Goal: Task Accomplishment & Management: Use online tool/utility

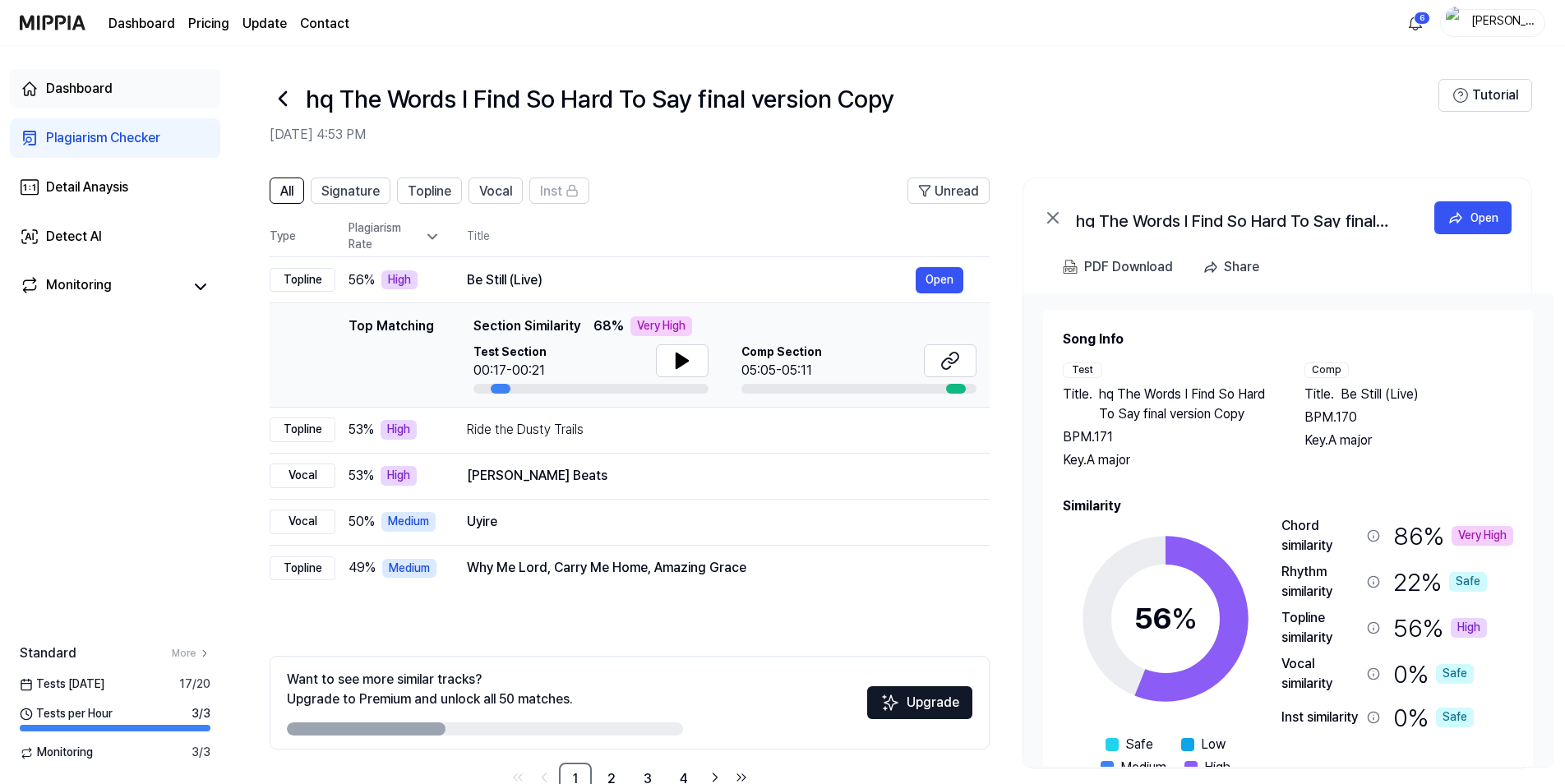
click at [87, 81] on div "Dashboard" at bounding box center [79, 88] width 66 height 19
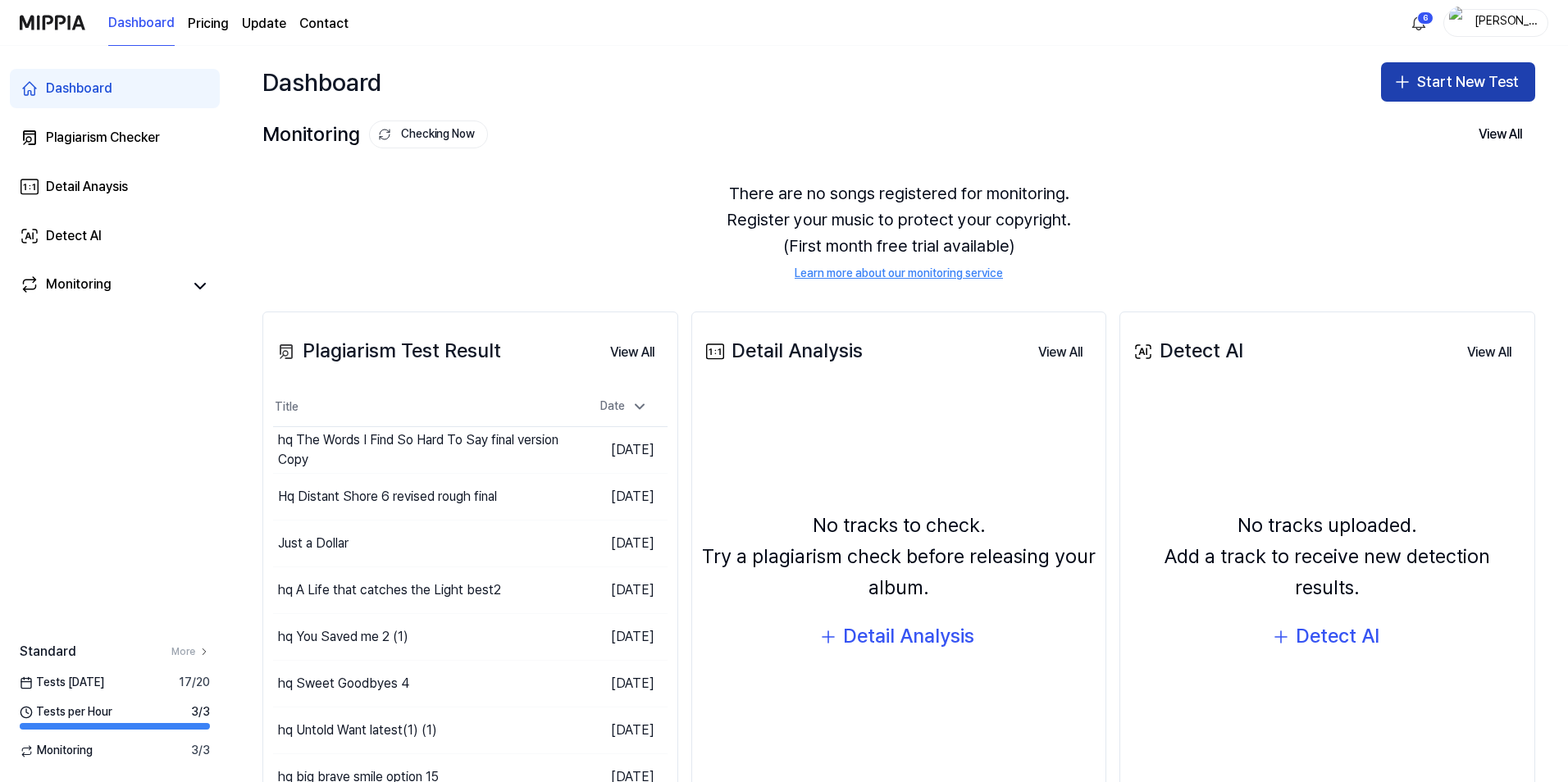
click at [1450, 88] on button "Start New Test" at bounding box center [1458, 82] width 154 height 40
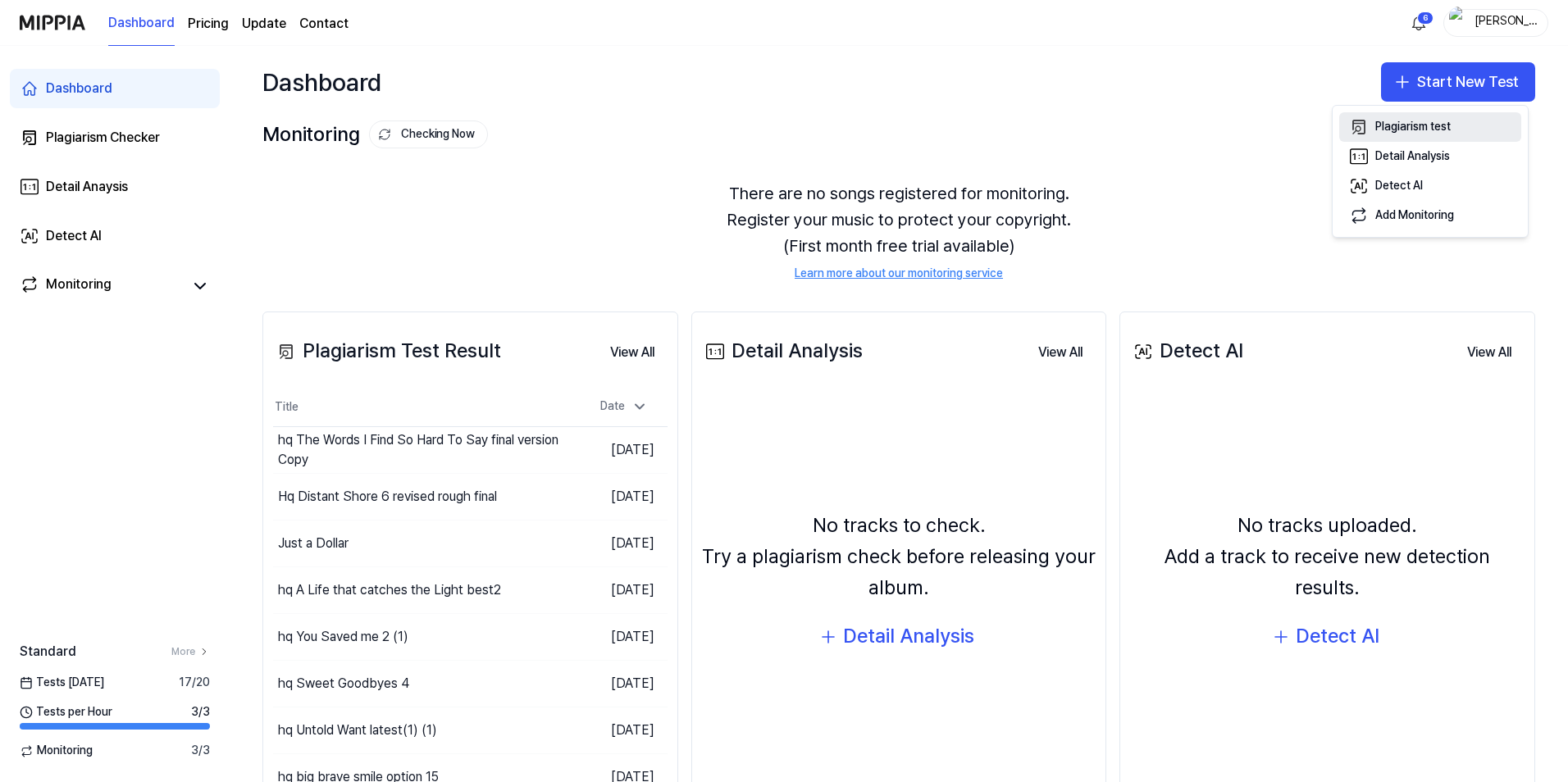
click at [1425, 130] on div "Plagiarism test" at bounding box center [1413, 127] width 76 height 17
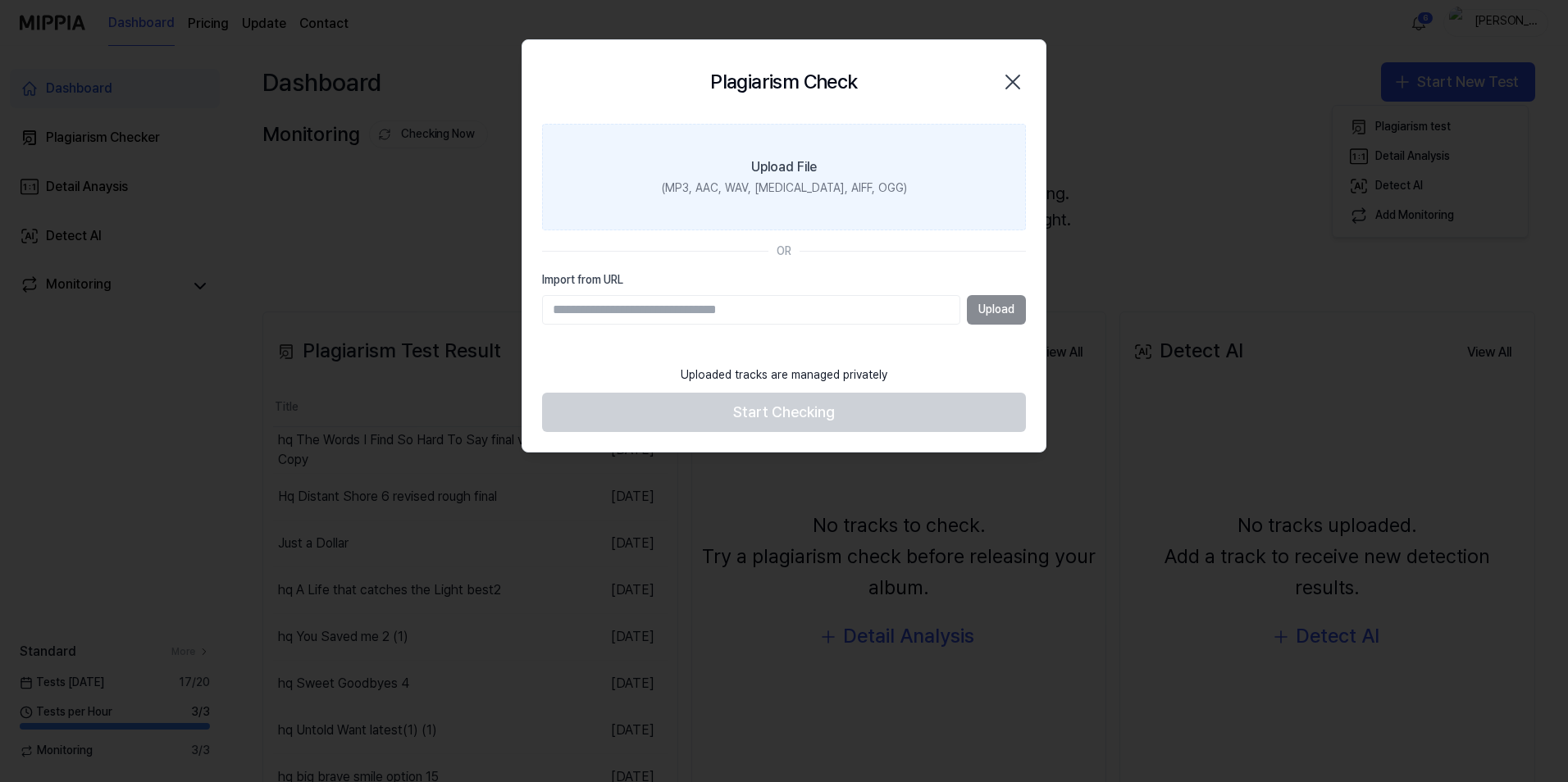
click at [754, 185] on div "(MP3, AAC, WAV, [MEDICAL_DATA], AIFF, OGG)" at bounding box center [784, 189] width 245 height 17
click at [0, 0] on input "Upload File (MP3, AAC, WAV, [MEDICAL_DATA], AIFF, OGG)" at bounding box center [0, 0] width 0 height 0
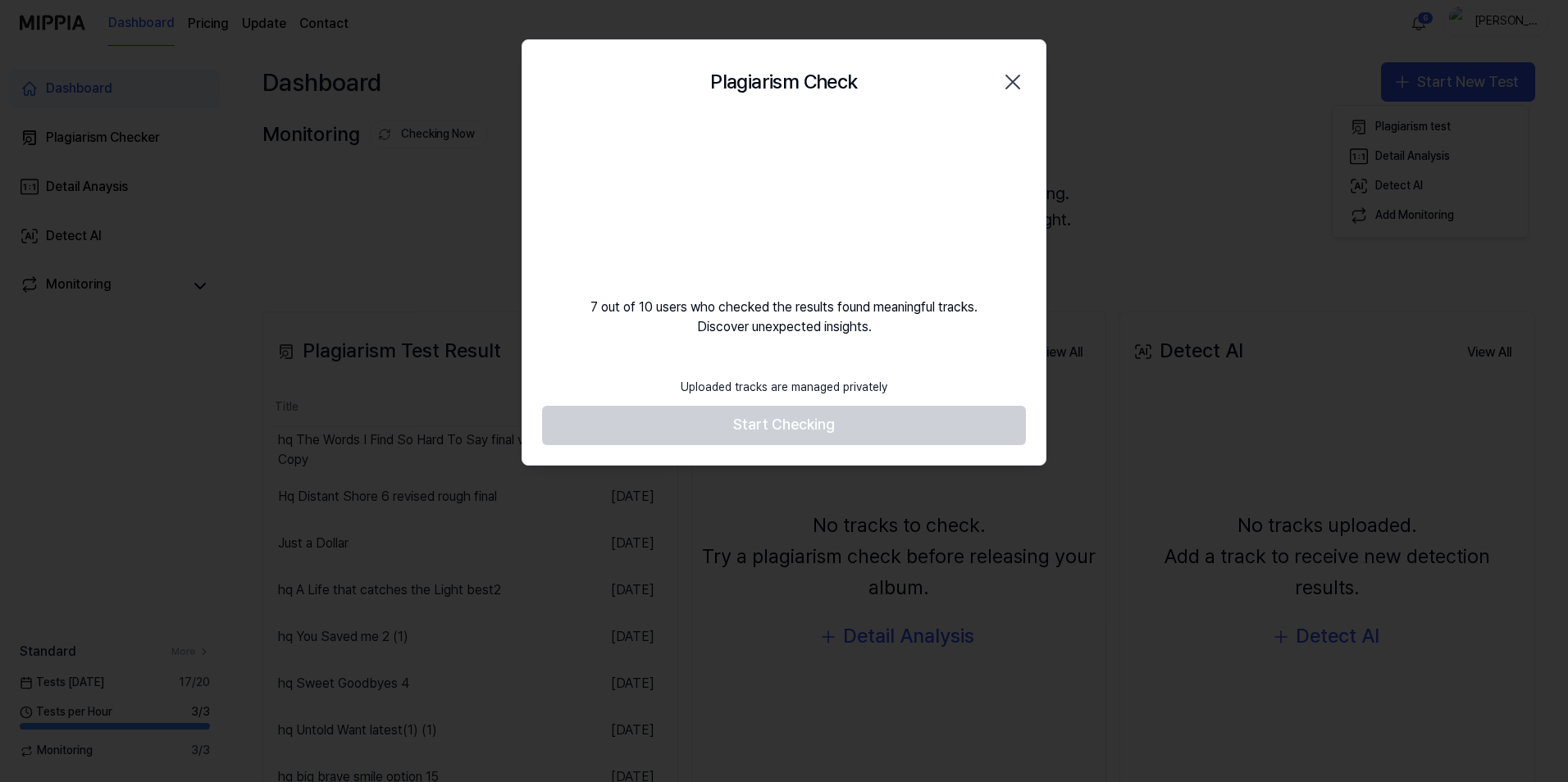
click at [1011, 87] on icon "button" at bounding box center [1012, 82] width 26 height 26
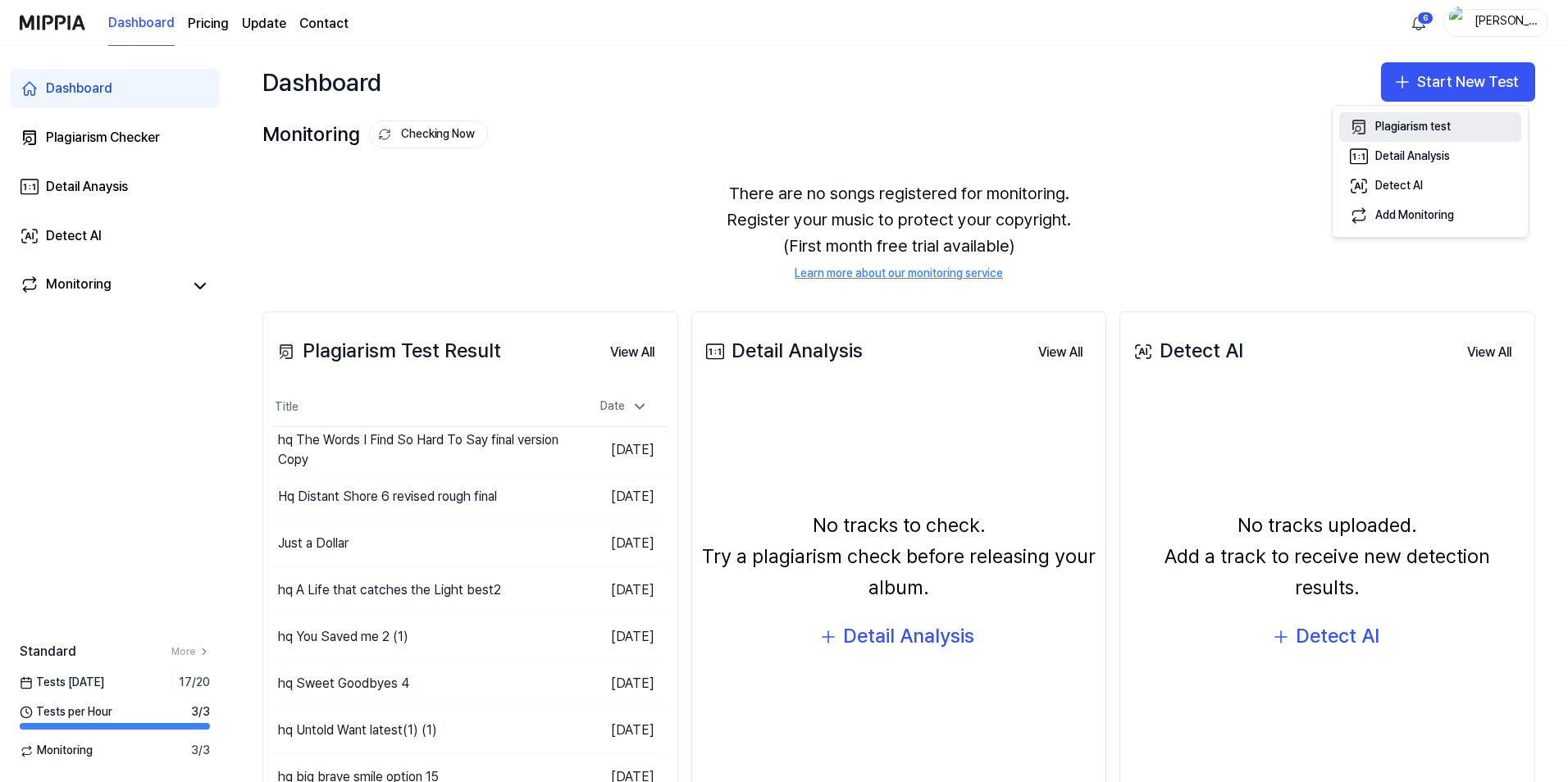
click at [1426, 121] on div "Plagiarism test" at bounding box center [1413, 127] width 76 height 17
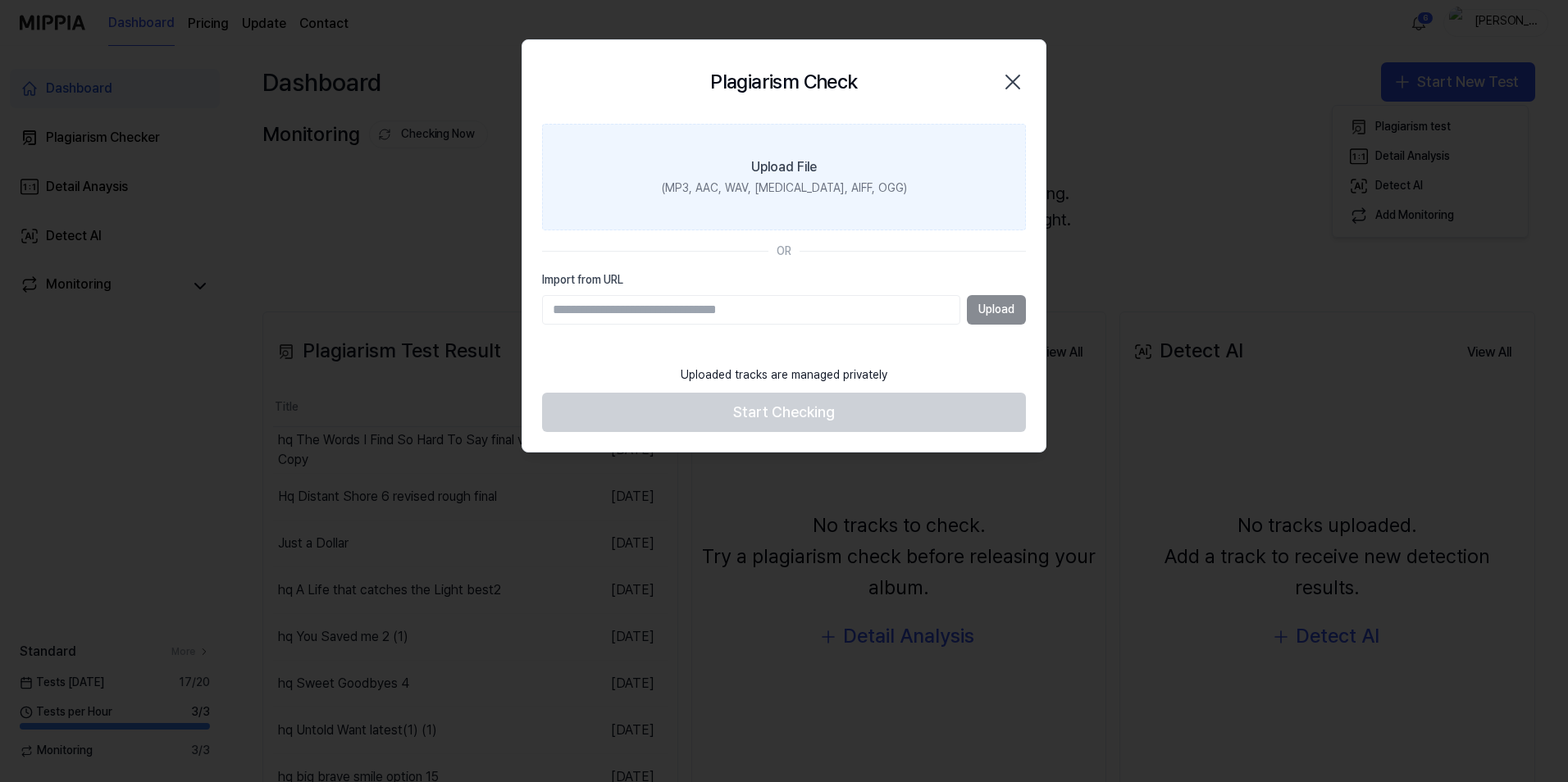
click at [813, 185] on div "(MP3, AAC, WAV, [MEDICAL_DATA], AIFF, OGG)" at bounding box center [784, 189] width 245 height 17
click at [0, 0] on input "Upload File (MP3, AAC, WAV, [MEDICAL_DATA], AIFF, OGG)" at bounding box center [0, 0] width 0 height 0
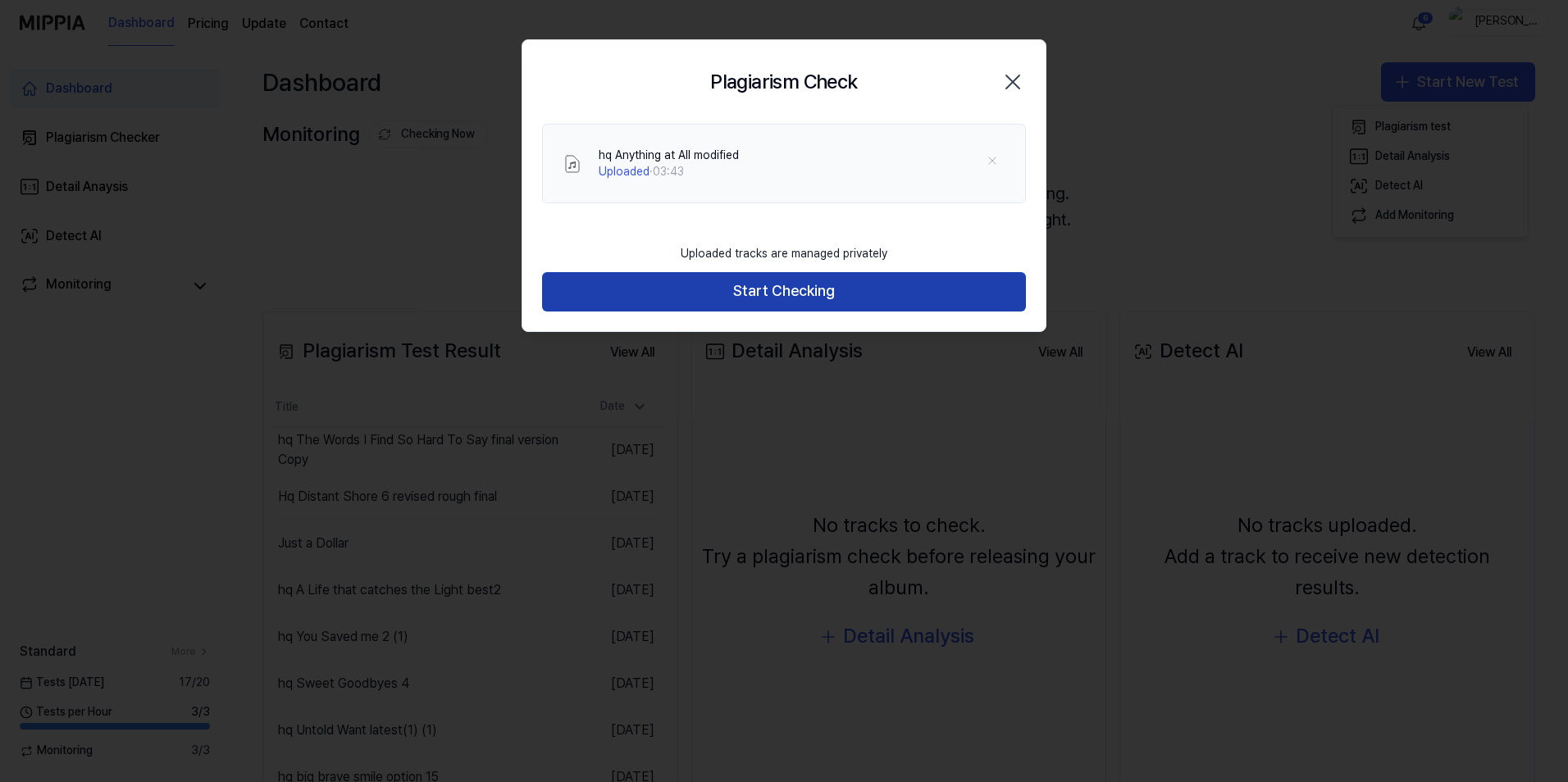
click at [800, 298] on button "Start Checking" at bounding box center [784, 292] width 484 height 40
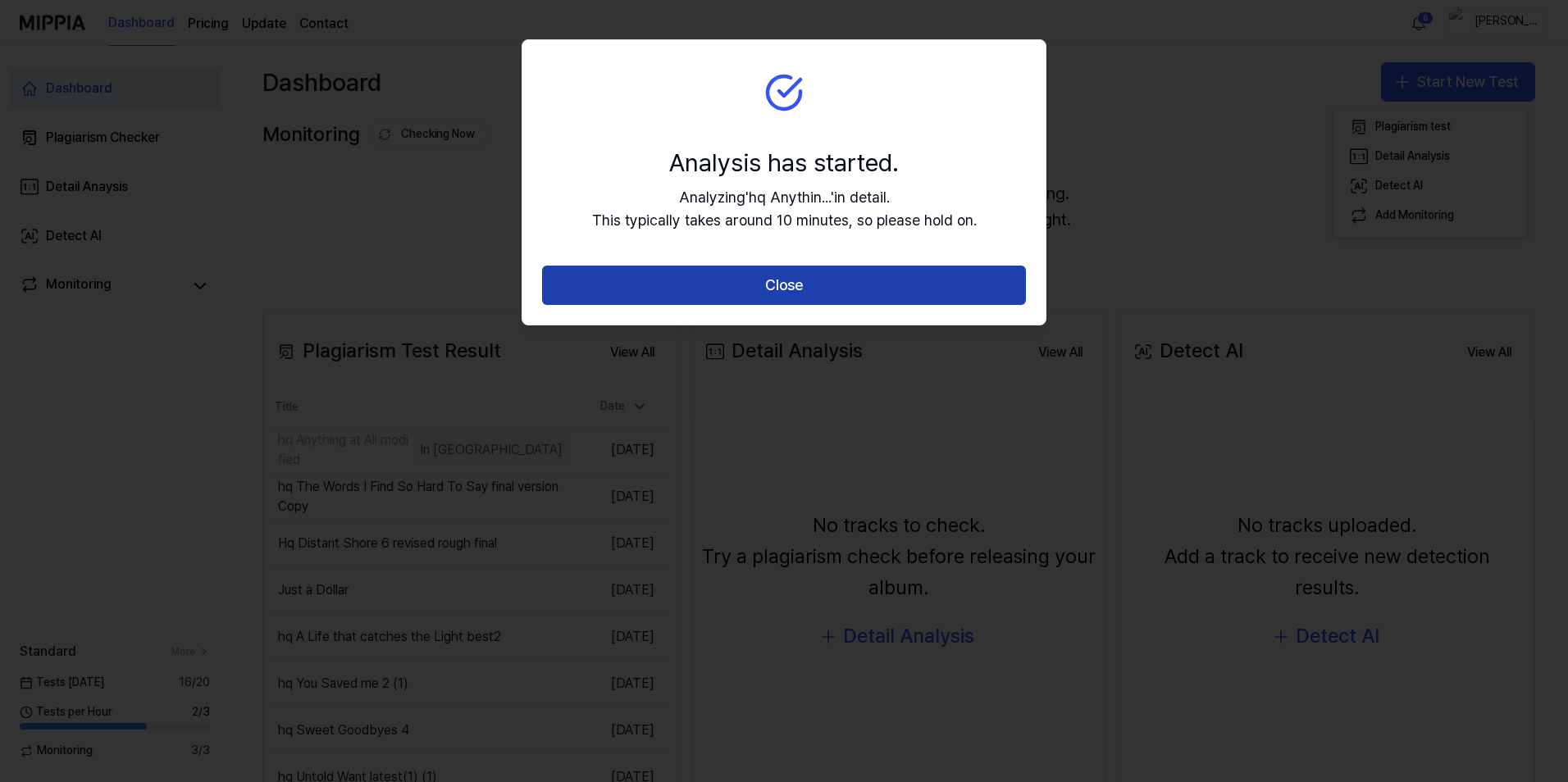
click at [782, 289] on button "Close" at bounding box center [784, 285] width 484 height 40
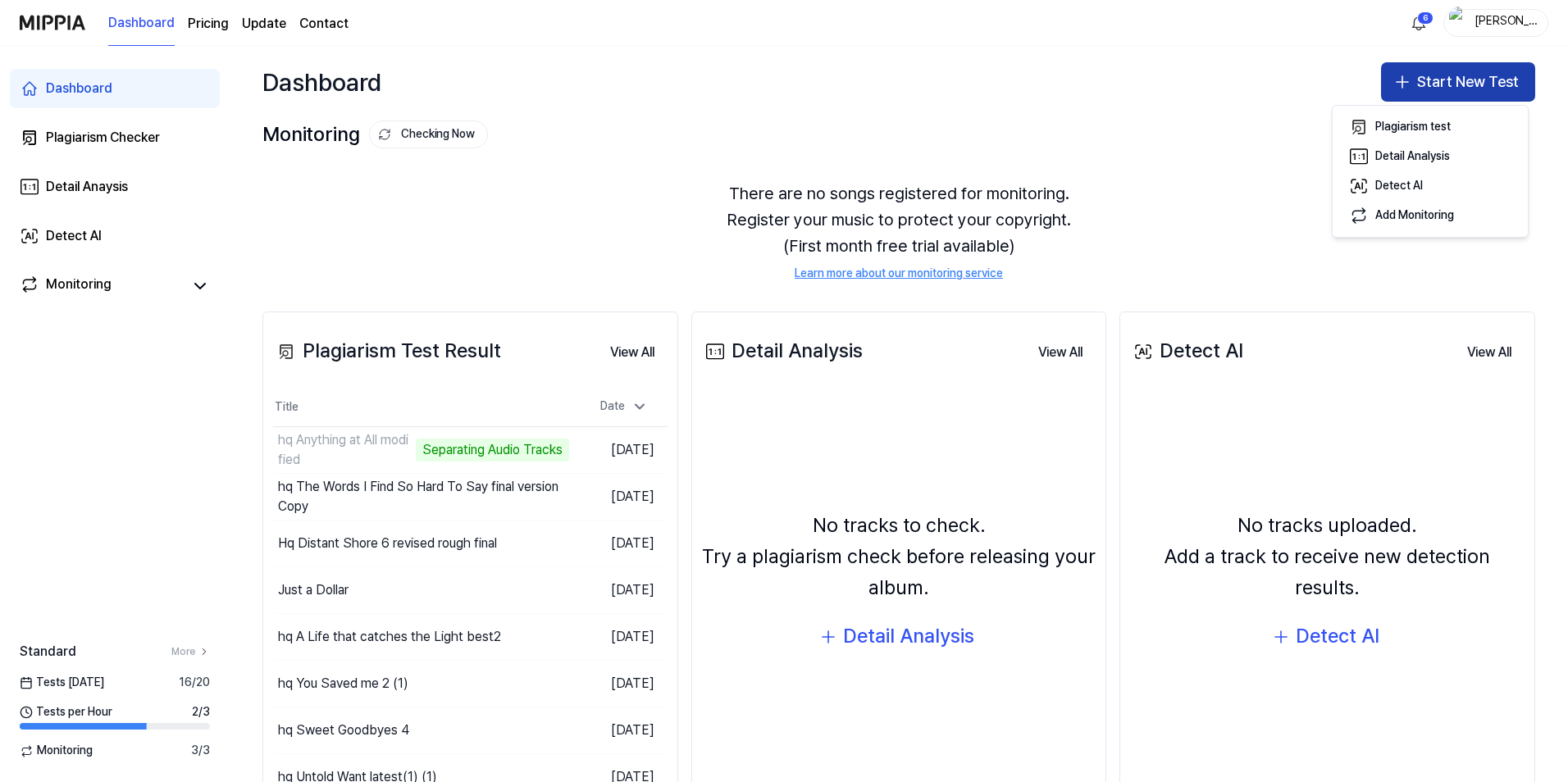
click at [1452, 86] on button "Start New Test" at bounding box center [1458, 82] width 154 height 40
click at [1454, 86] on button "Start New Test" at bounding box center [1458, 82] width 154 height 40
click at [1420, 126] on div "Plagiarism test" at bounding box center [1413, 127] width 76 height 17
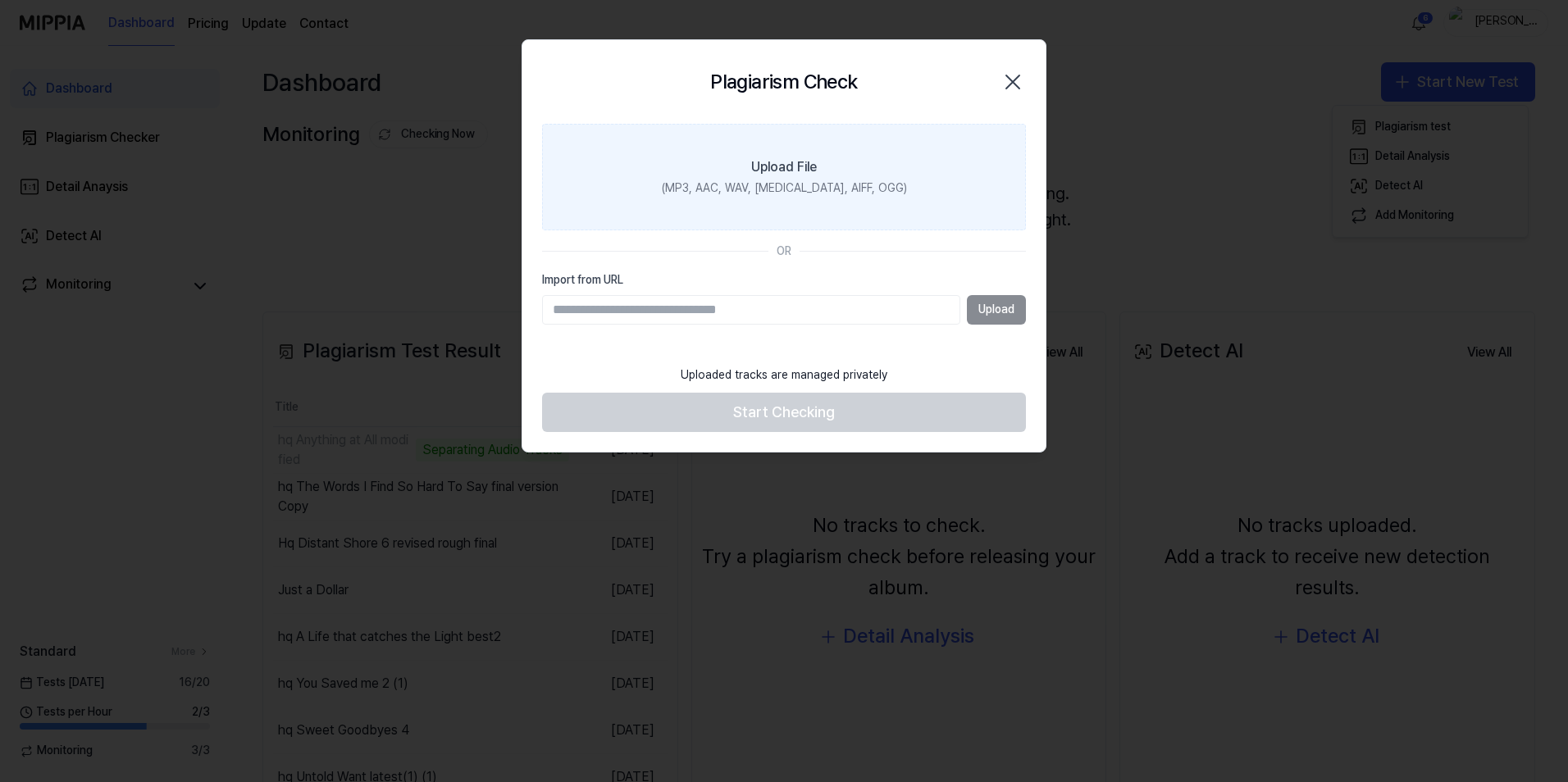
click at [814, 187] on div "(MP3, AAC, WAV, [MEDICAL_DATA], AIFF, OGG)" at bounding box center [784, 189] width 245 height 17
click at [0, 0] on input "Upload File (MP3, AAC, WAV, [MEDICAL_DATA], AIFF, OGG)" at bounding box center [0, 0] width 0 height 0
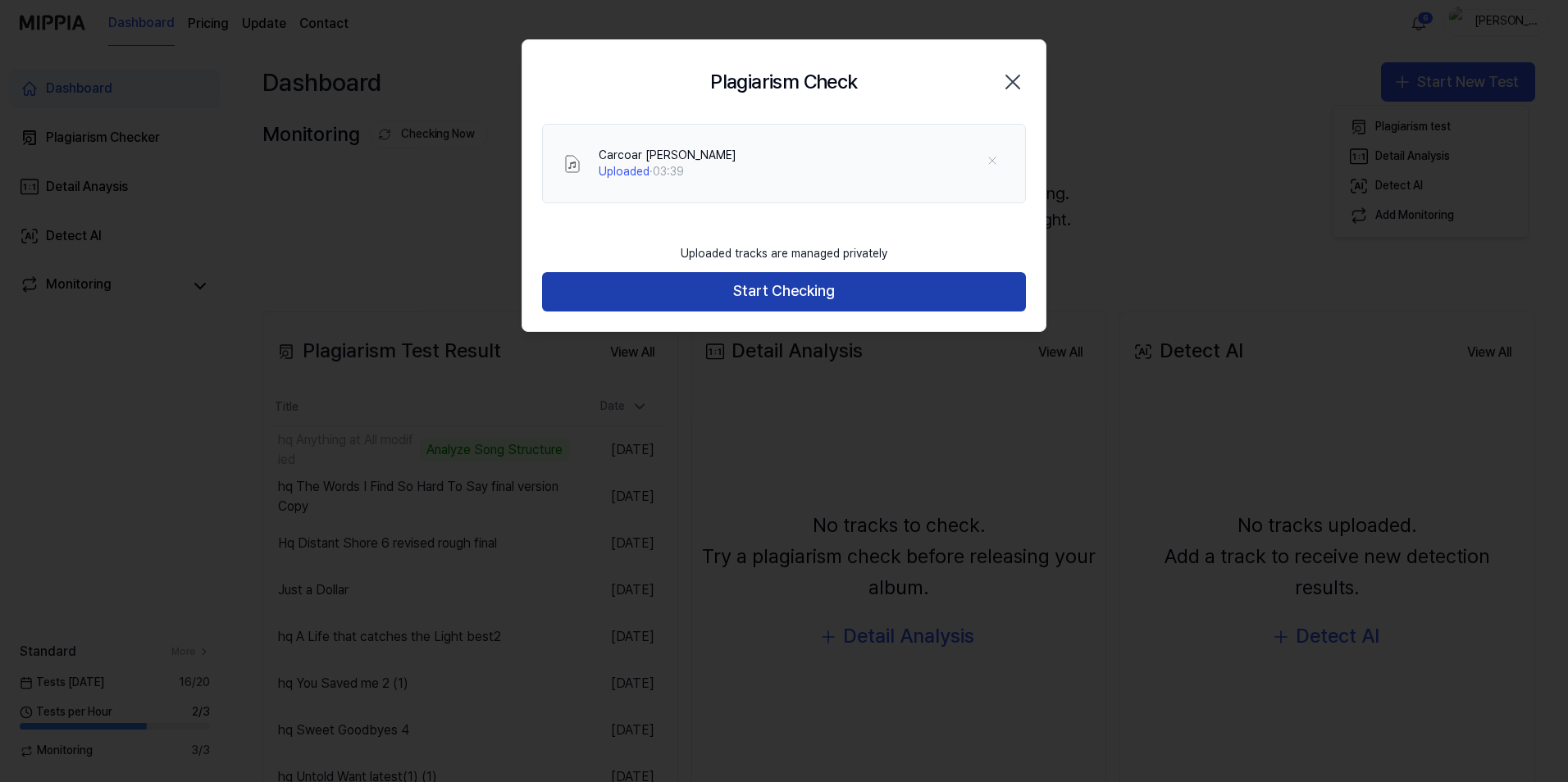
click at [817, 295] on button "Start Checking" at bounding box center [784, 292] width 484 height 40
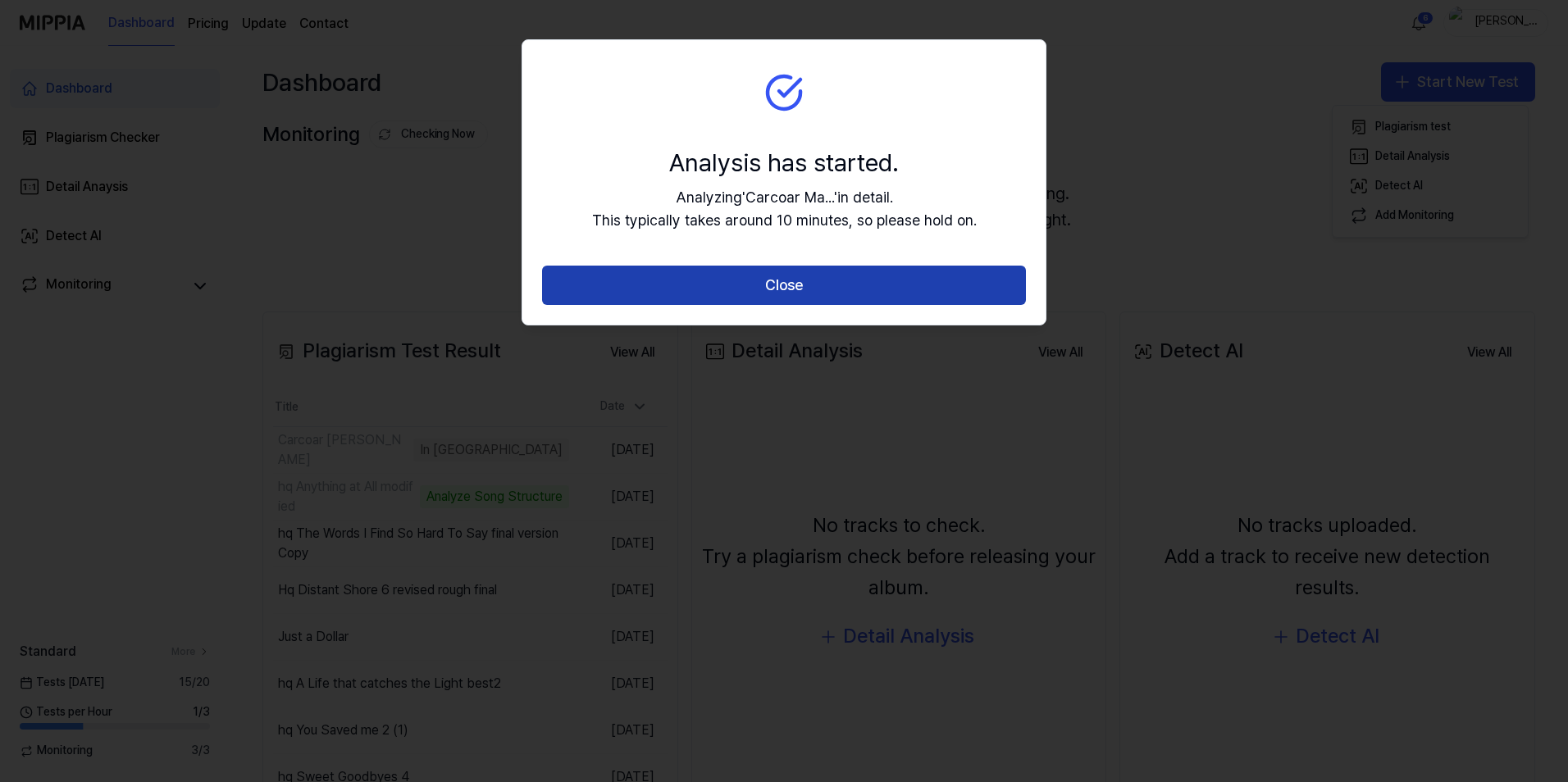
click at [814, 278] on button "Close" at bounding box center [784, 285] width 484 height 40
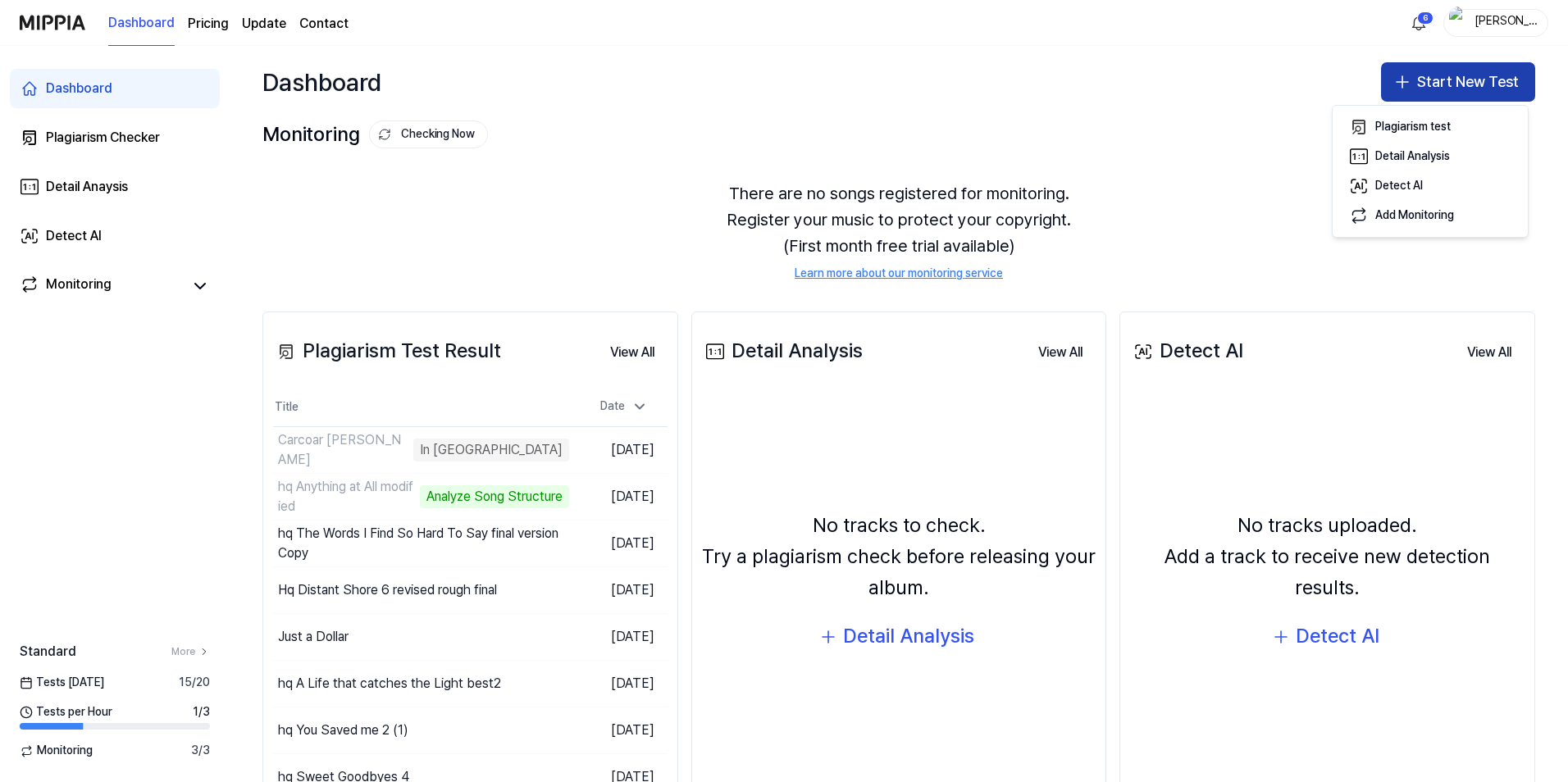
click at [1436, 82] on button "Start New Test" at bounding box center [1458, 82] width 154 height 40
click at [1434, 89] on button "Start New Test" at bounding box center [1458, 82] width 154 height 40
click at [1424, 123] on div "Plagiarism test" at bounding box center [1413, 127] width 76 height 17
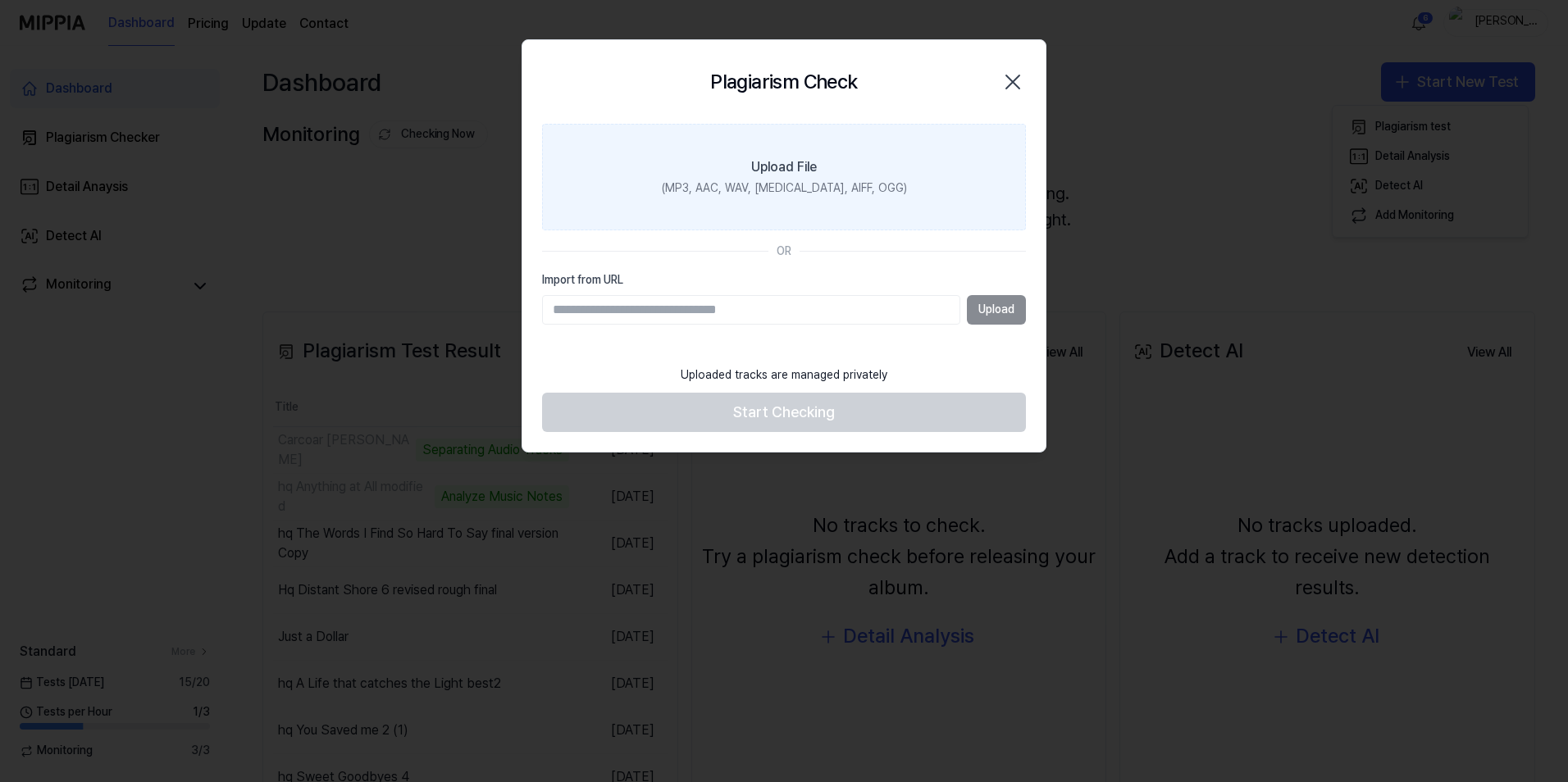
click at [840, 195] on div "(MP3, AAC, WAV, [MEDICAL_DATA], AIFF, OGG)" at bounding box center [784, 189] width 245 height 17
click at [0, 0] on input "Upload File (MP3, AAC, WAV, [MEDICAL_DATA], AIFF, OGG)" at bounding box center [0, 0] width 0 height 0
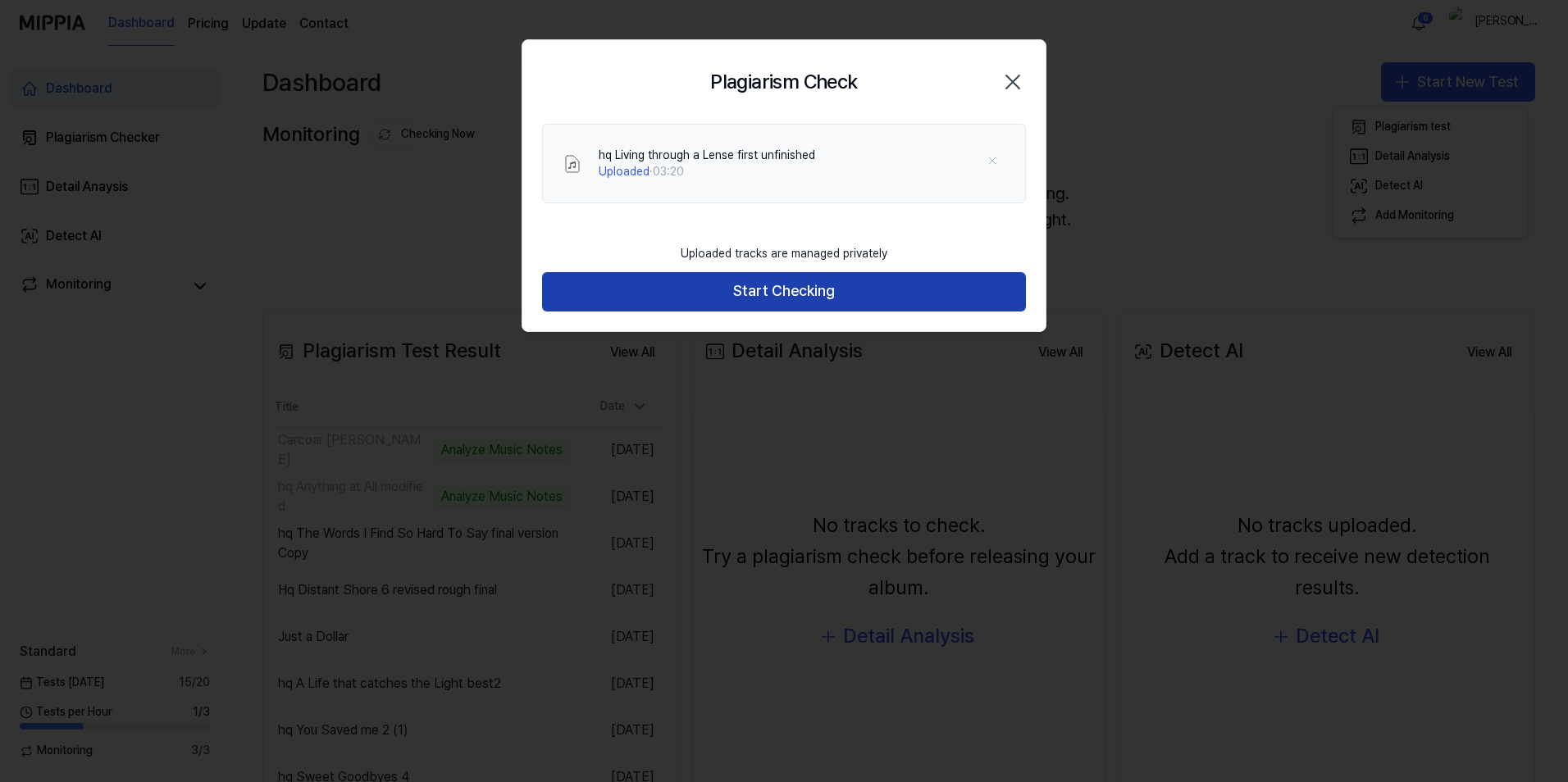
click at [807, 291] on button "Start Checking" at bounding box center [784, 292] width 484 height 40
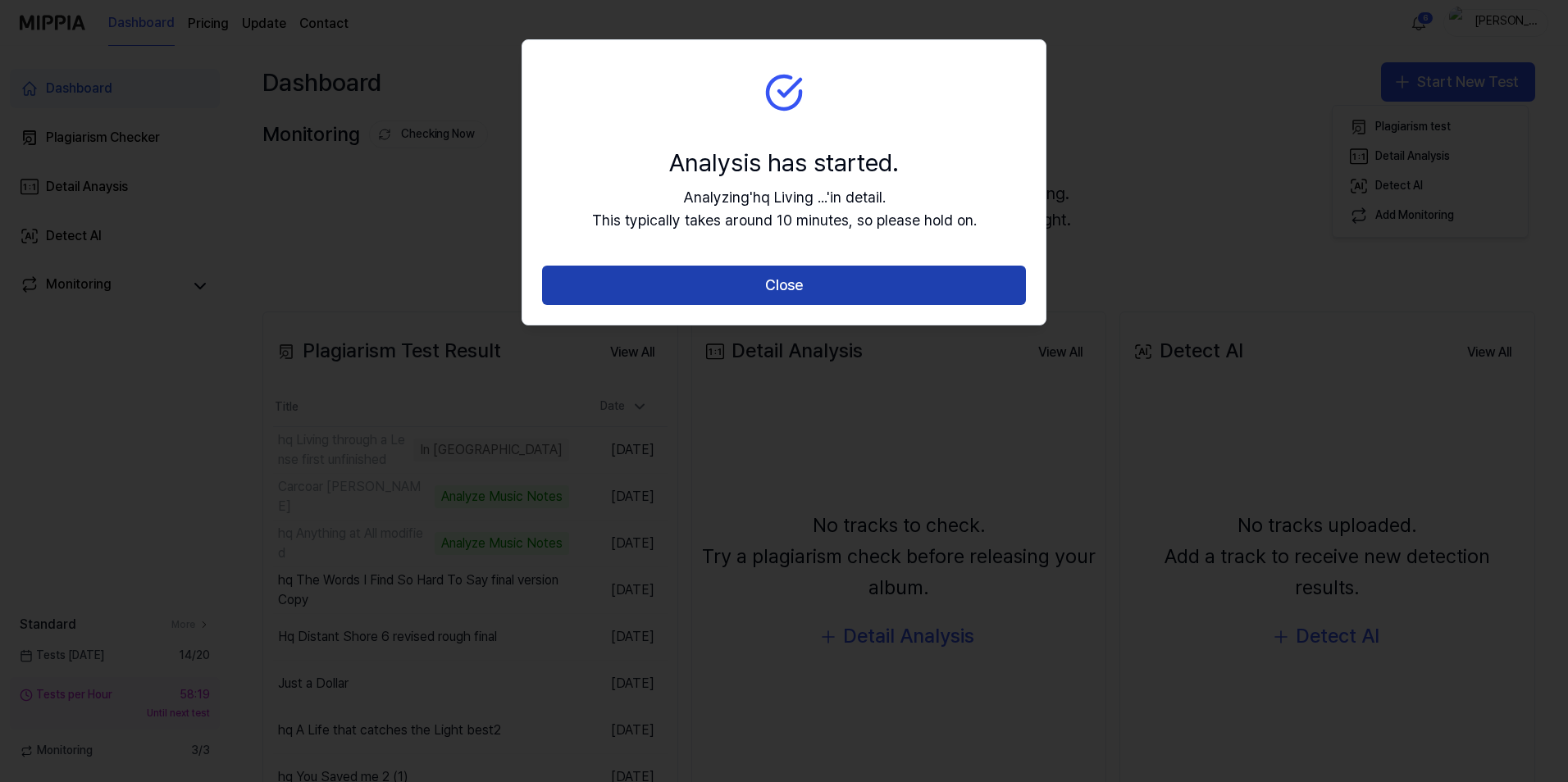
click at [786, 284] on button "Close" at bounding box center [784, 285] width 484 height 40
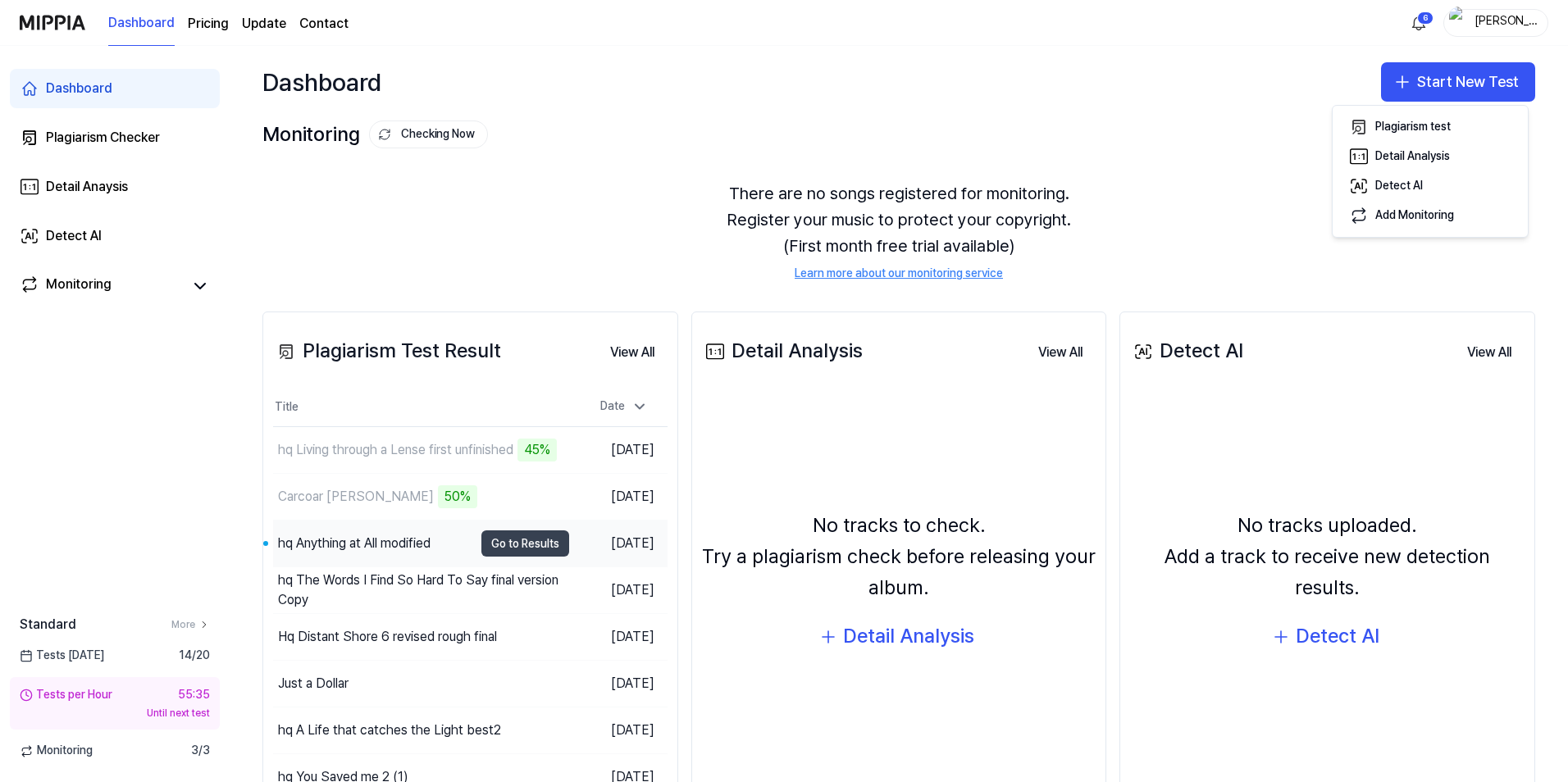
click at [542, 542] on button "Go to Results" at bounding box center [525, 543] width 87 height 26
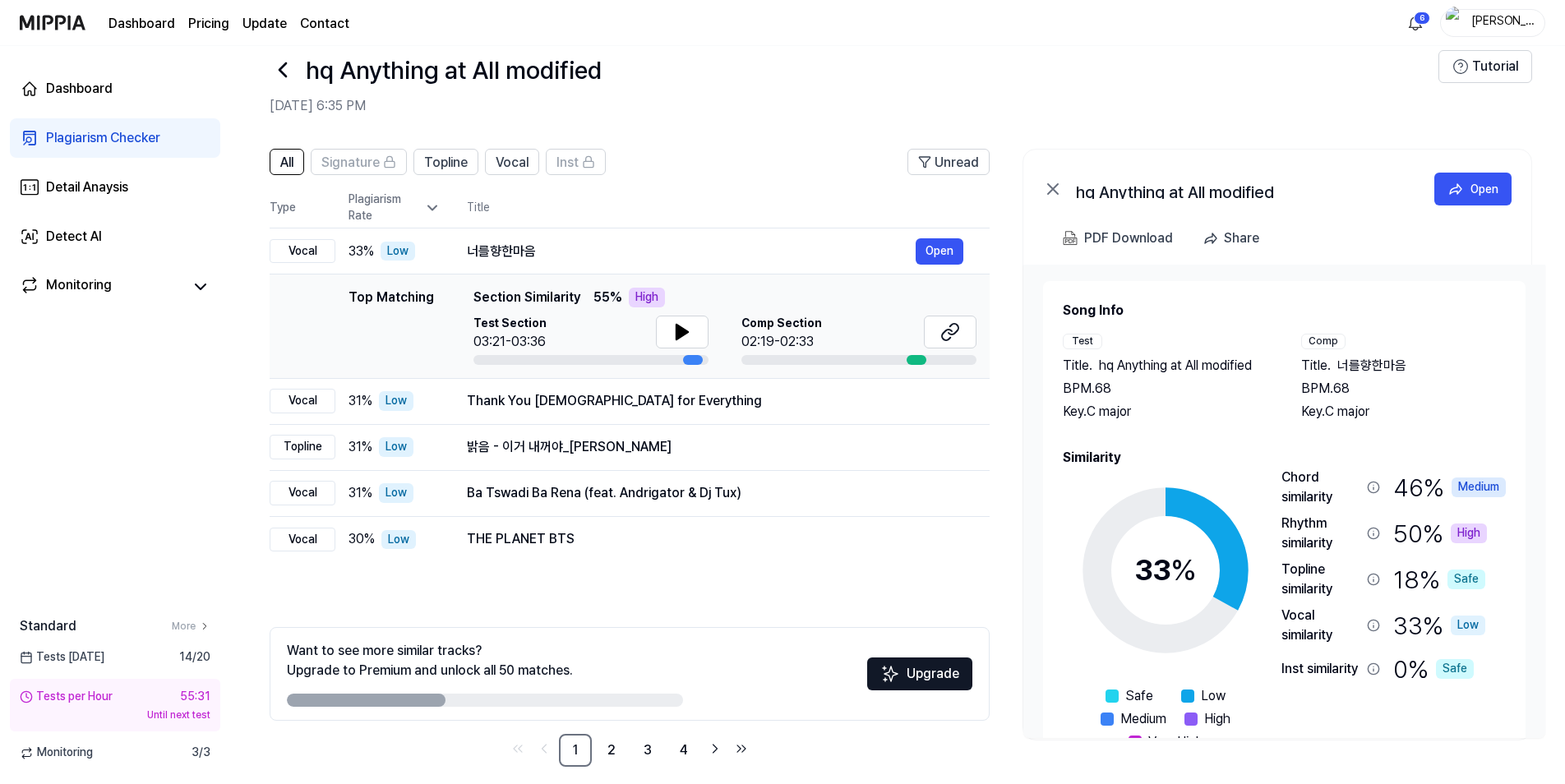
scroll to position [44, 0]
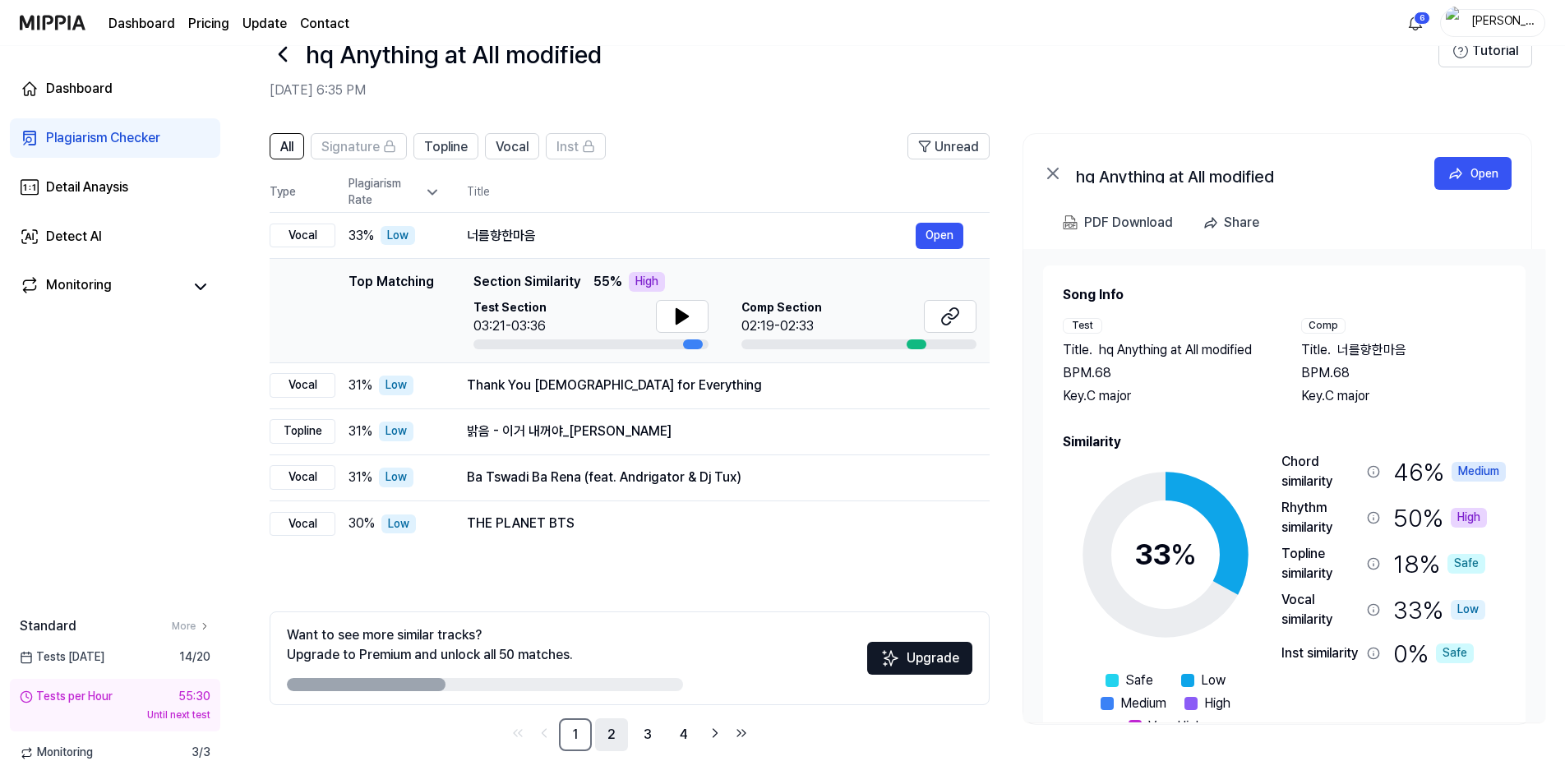
click at [611, 740] on link "2" at bounding box center [611, 735] width 33 height 33
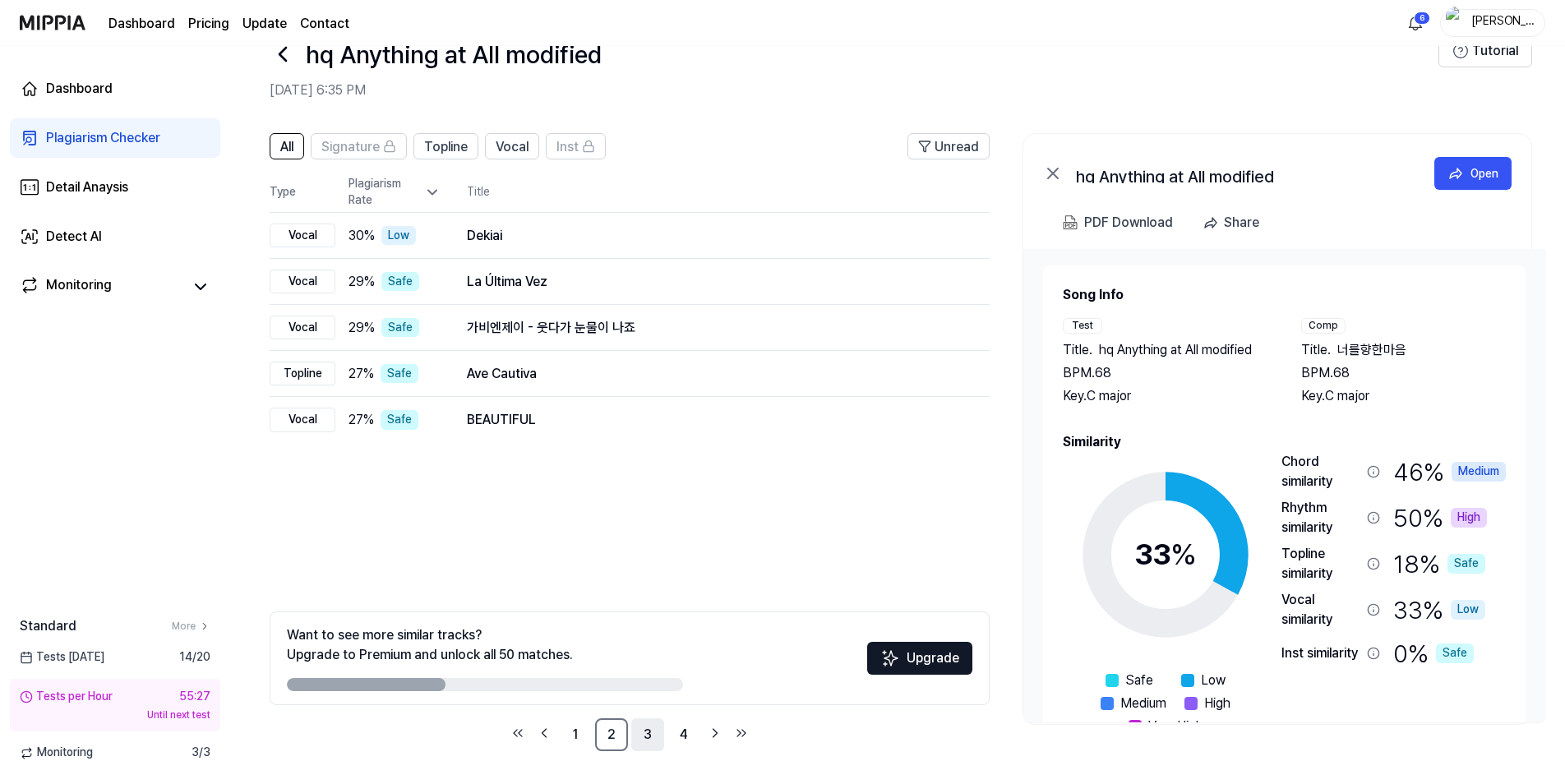
click at [649, 735] on link "3" at bounding box center [647, 735] width 33 height 33
click at [681, 737] on link "4" at bounding box center [683, 735] width 33 height 33
click at [571, 736] on link "1" at bounding box center [575, 735] width 33 height 33
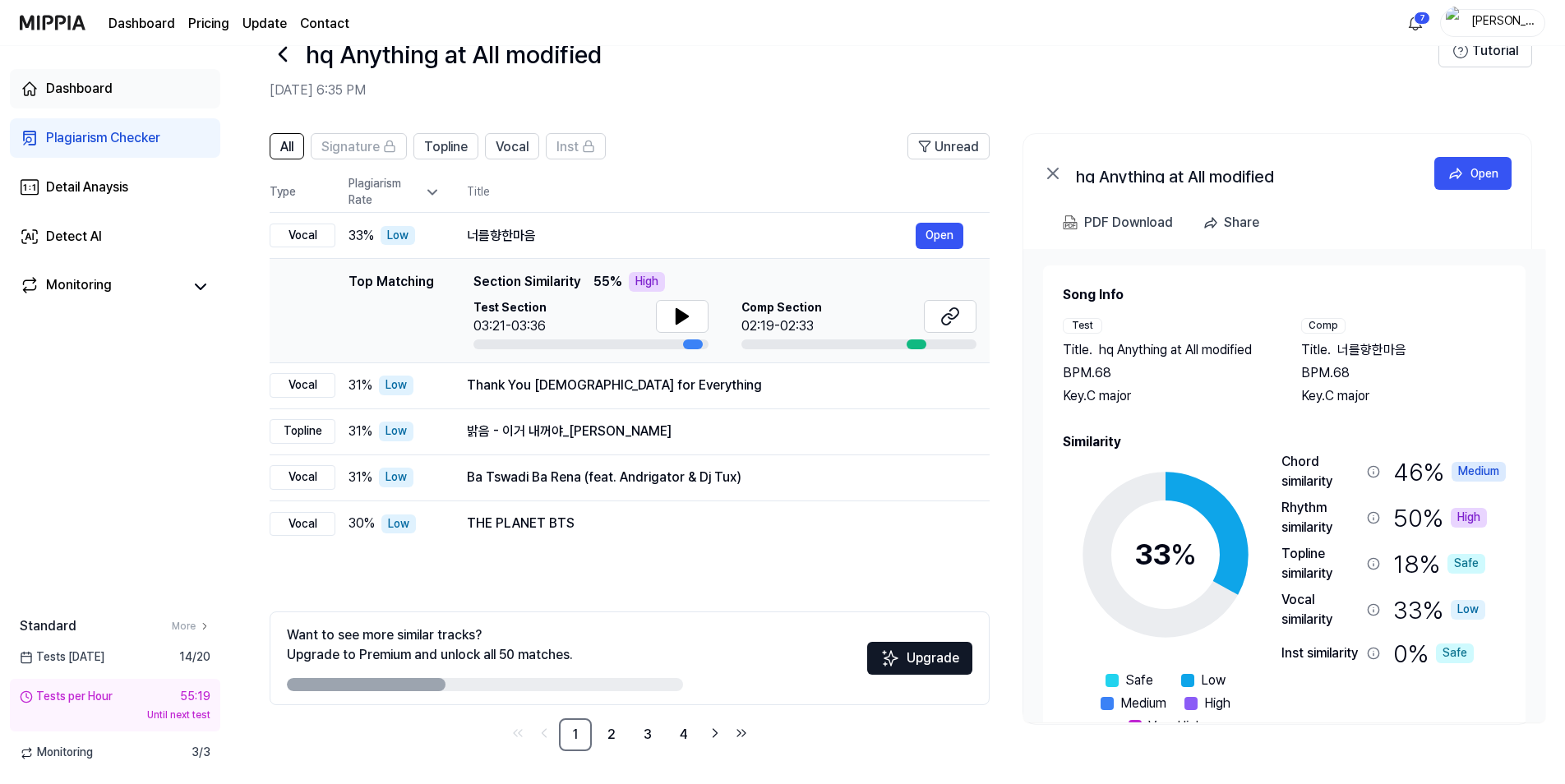
click at [102, 84] on div "Dashboard" at bounding box center [79, 88] width 66 height 19
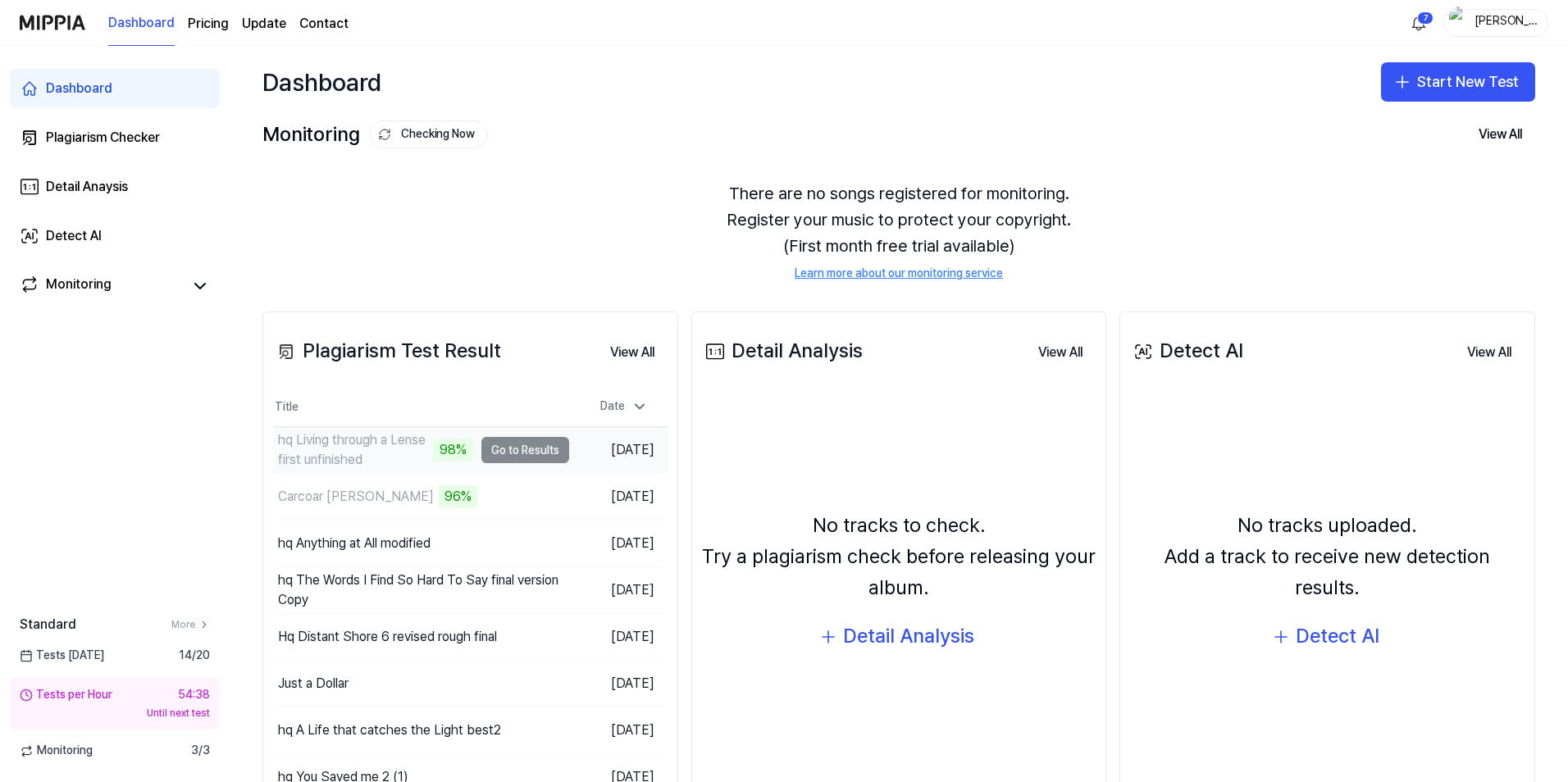
click at [537, 452] on td "hq Living through a Lense first unfinished 98% Go to Results" at bounding box center [422, 450] width 296 height 46
click at [540, 457] on button "Go to Results" at bounding box center [525, 451] width 87 height 26
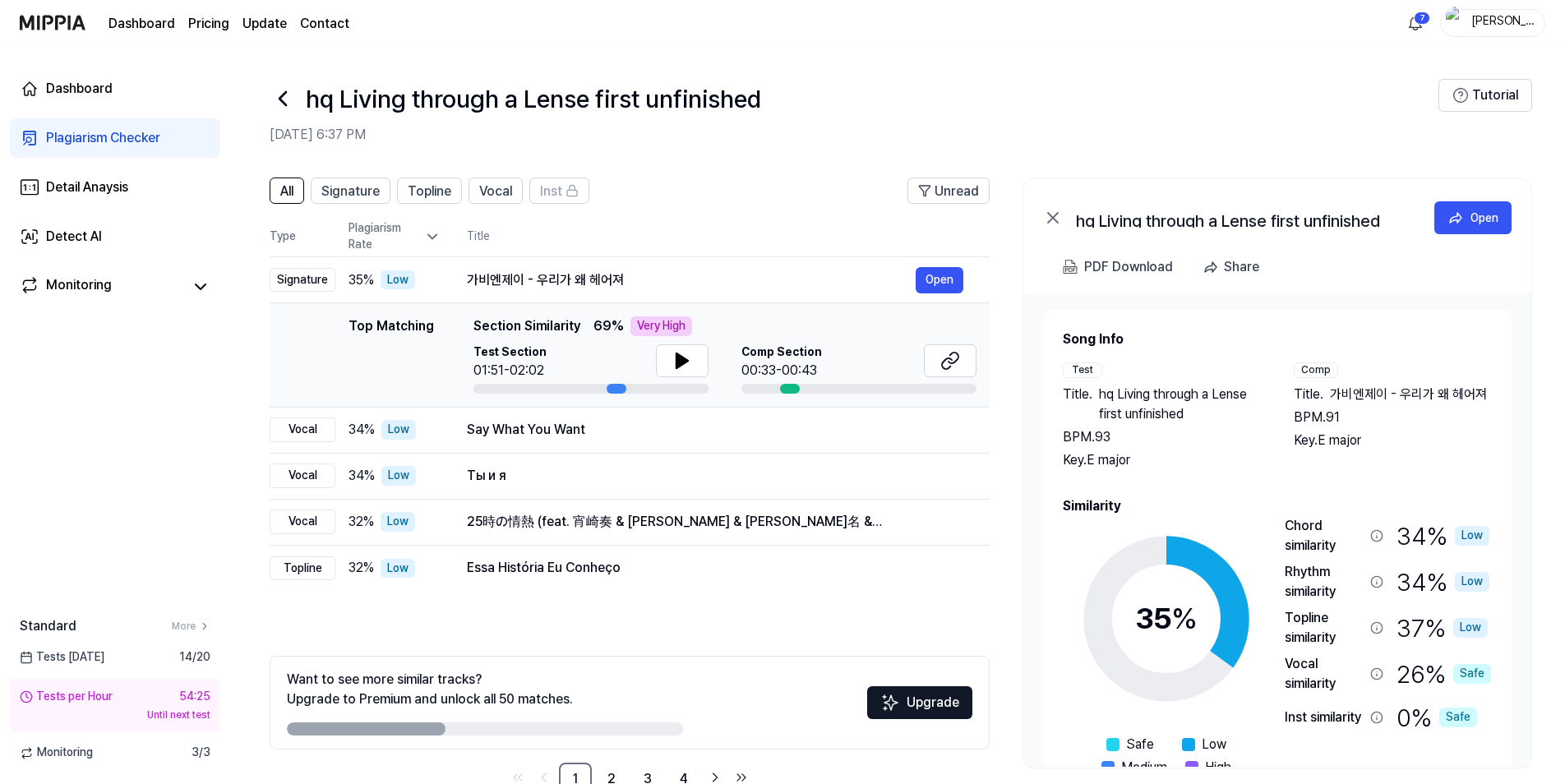
scroll to position [44, 0]
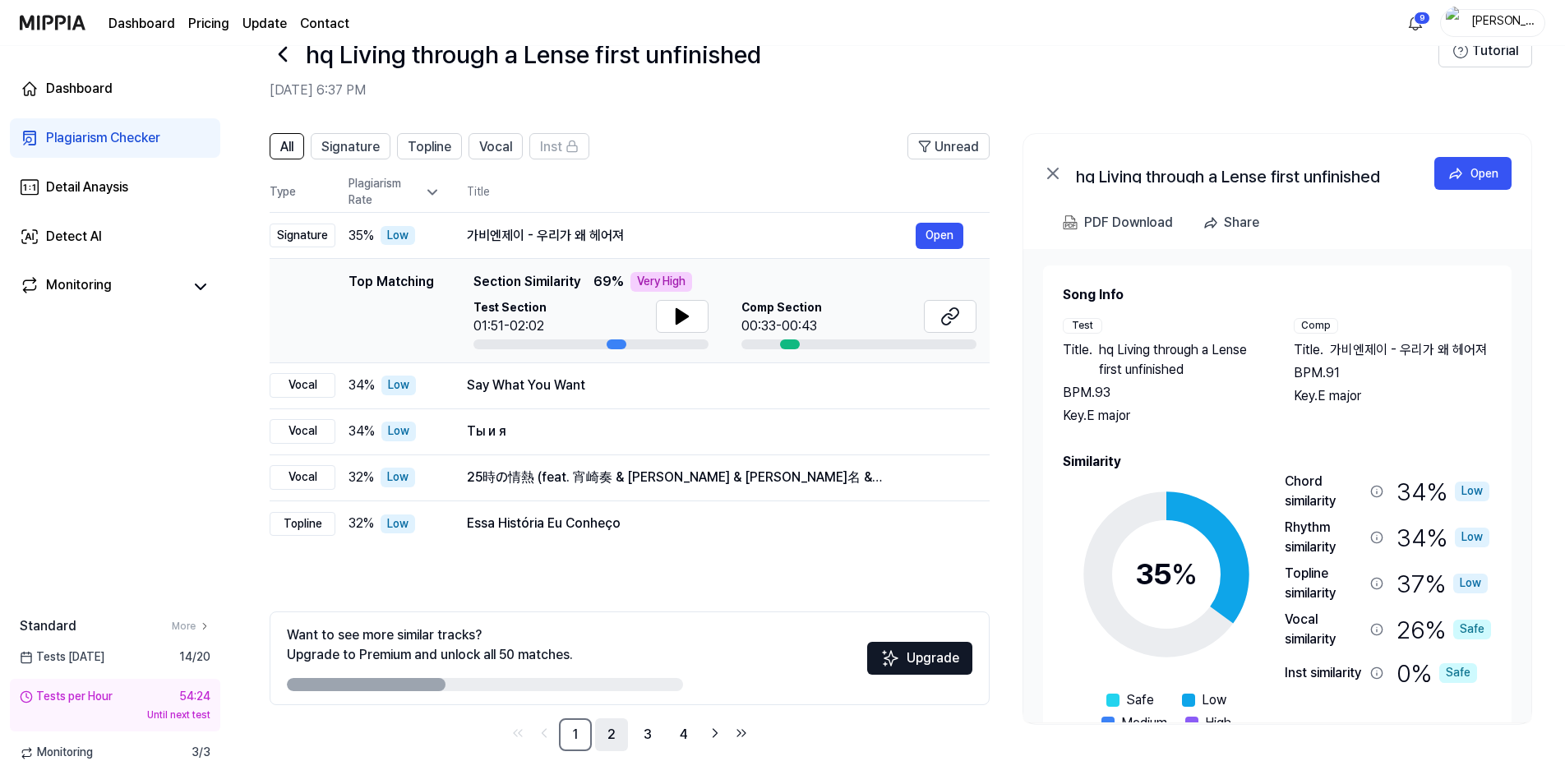
click at [622, 731] on link "2" at bounding box center [611, 735] width 33 height 33
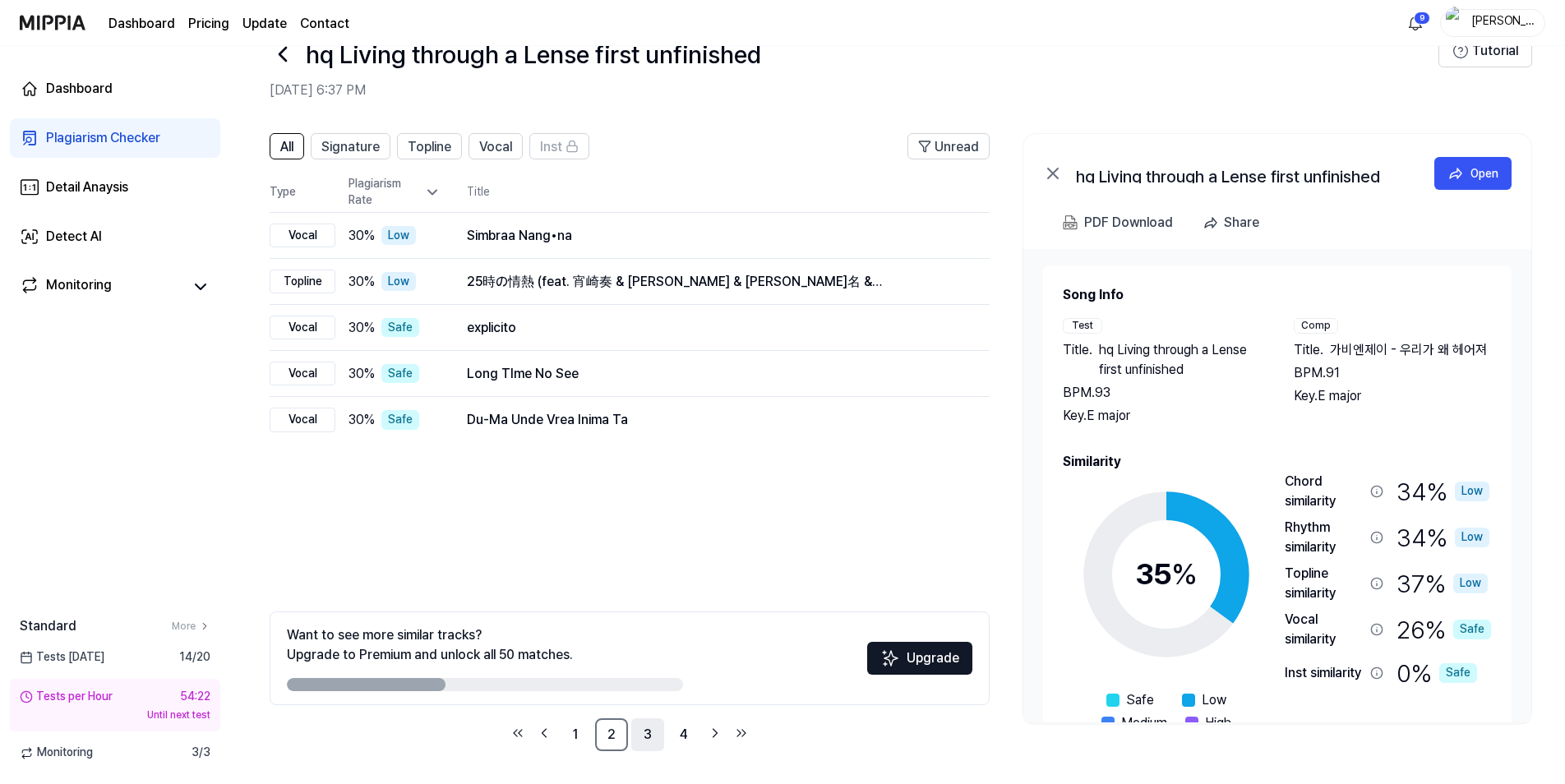
click at [649, 736] on link "3" at bounding box center [647, 735] width 33 height 33
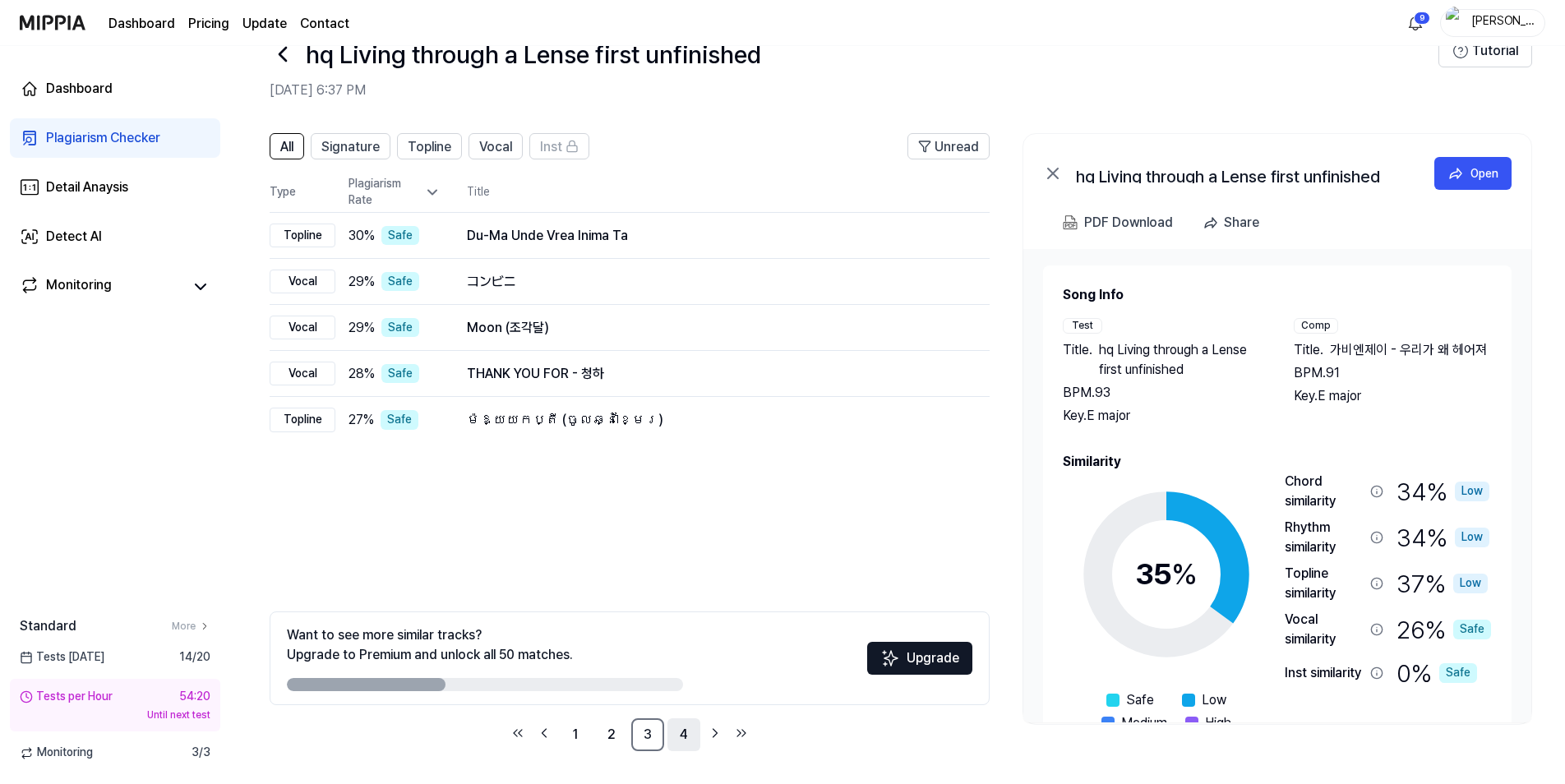
click at [689, 744] on link "4" at bounding box center [683, 735] width 33 height 33
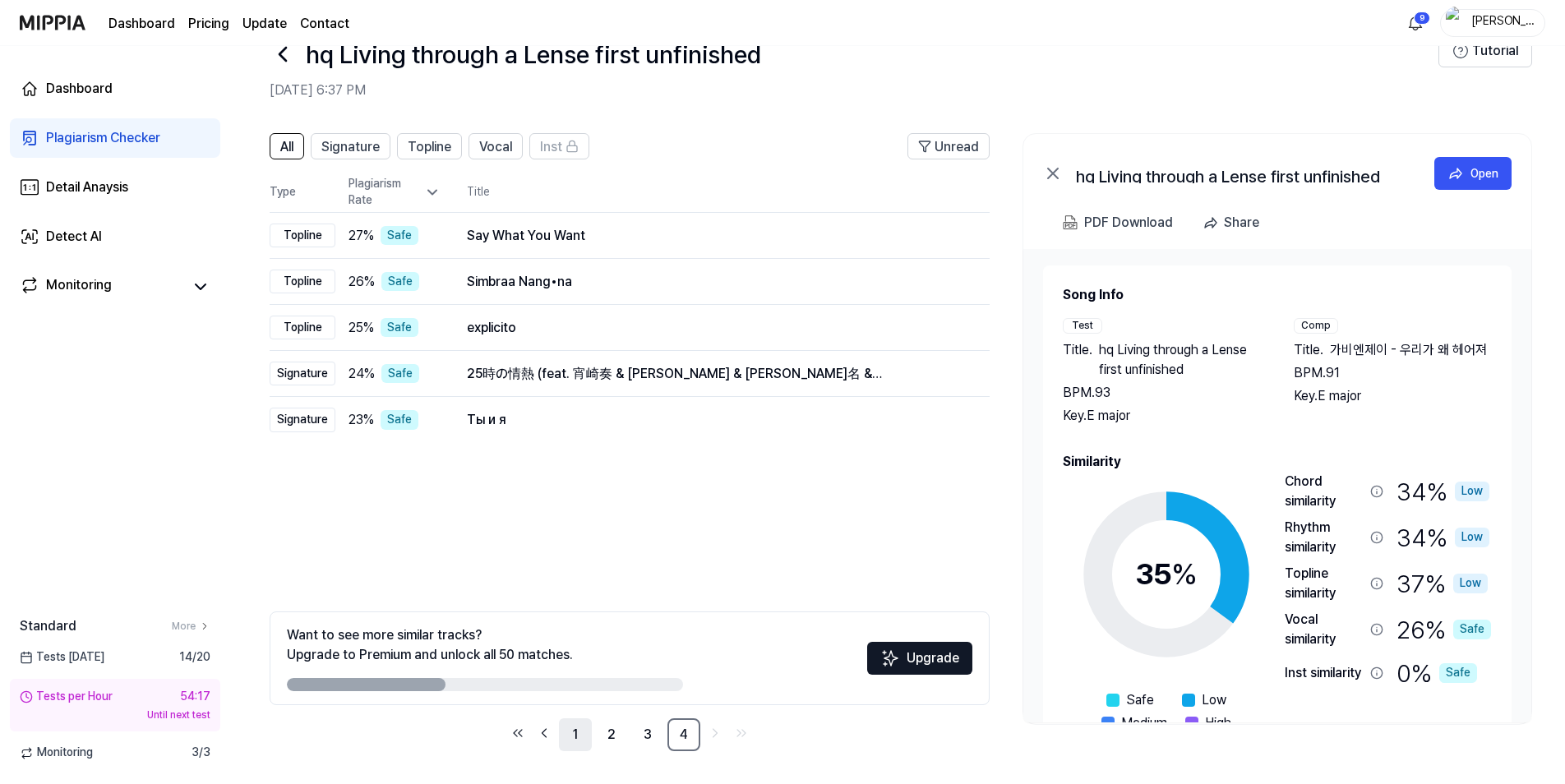
click at [566, 733] on link "1" at bounding box center [575, 735] width 33 height 33
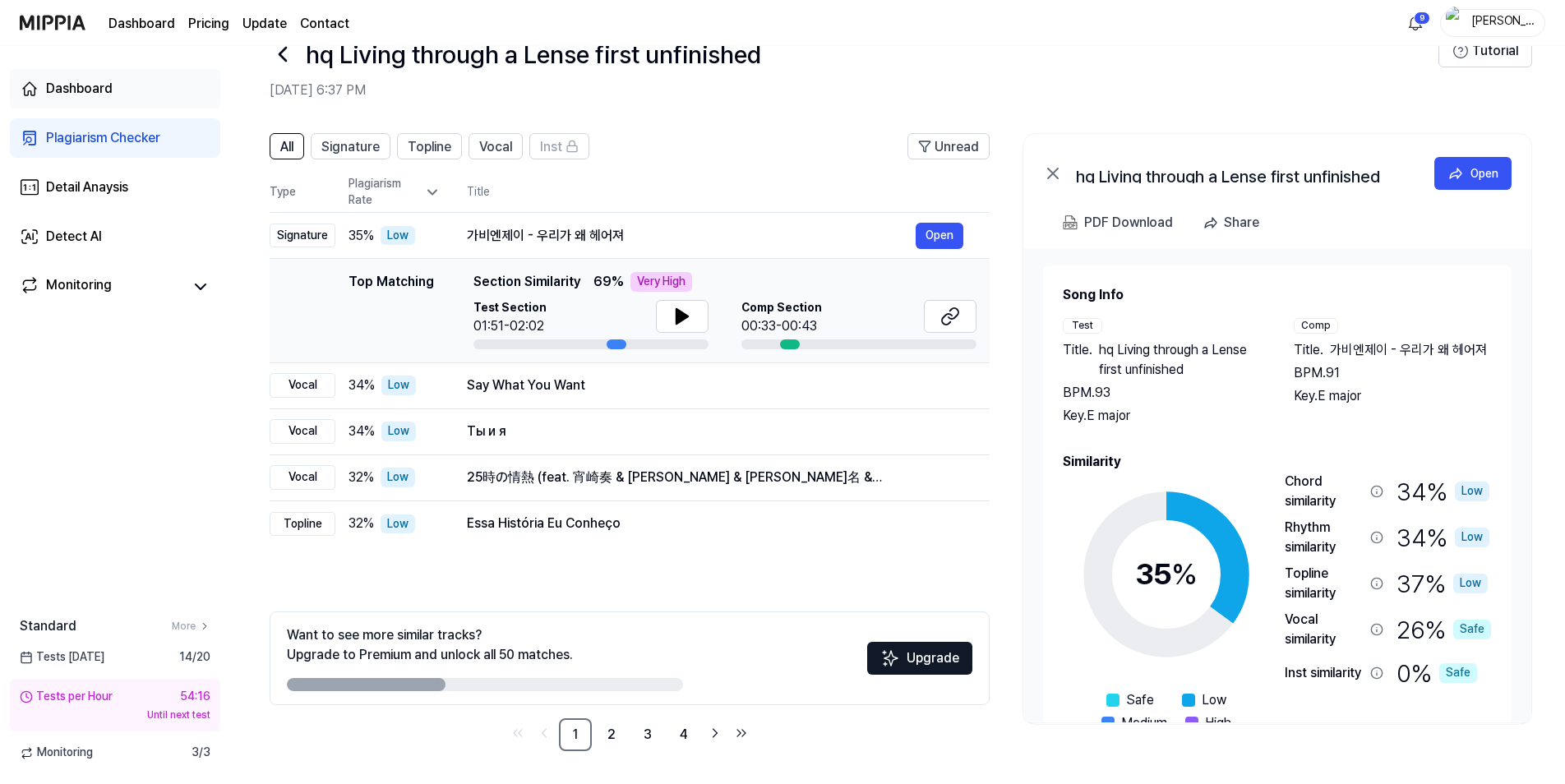
click at [89, 88] on div "Dashboard" at bounding box center [79, 88] width 66 height 19
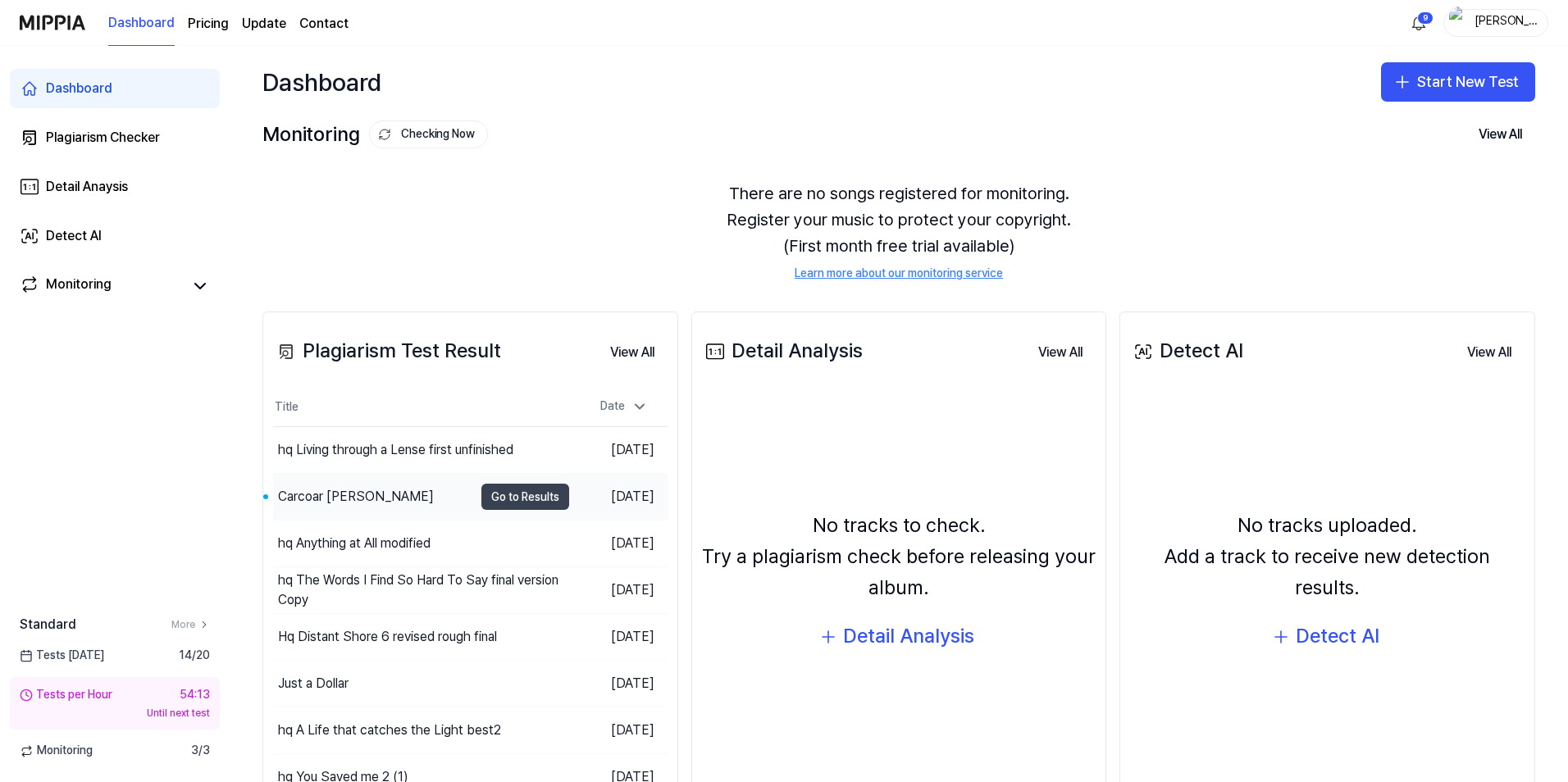
click at [517, 497] on button "Go to Results" at bounding box center [525, 497] width 87 height 26
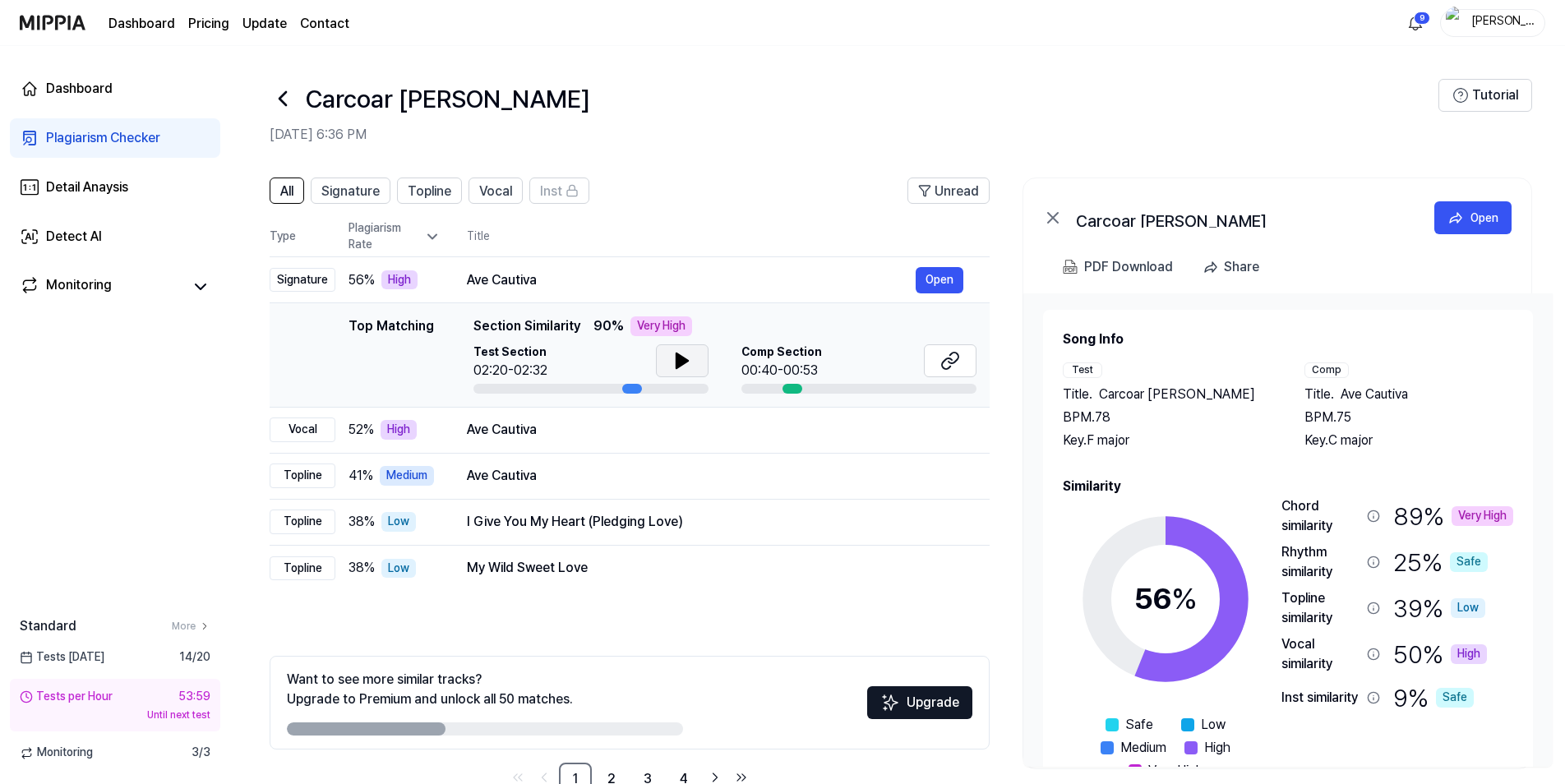
click at [676, 367] on icon at bounding box center [682, 361] width 11 height 15
click at [939, 361] on button at bounding box center [950, 361] width 52 height 33
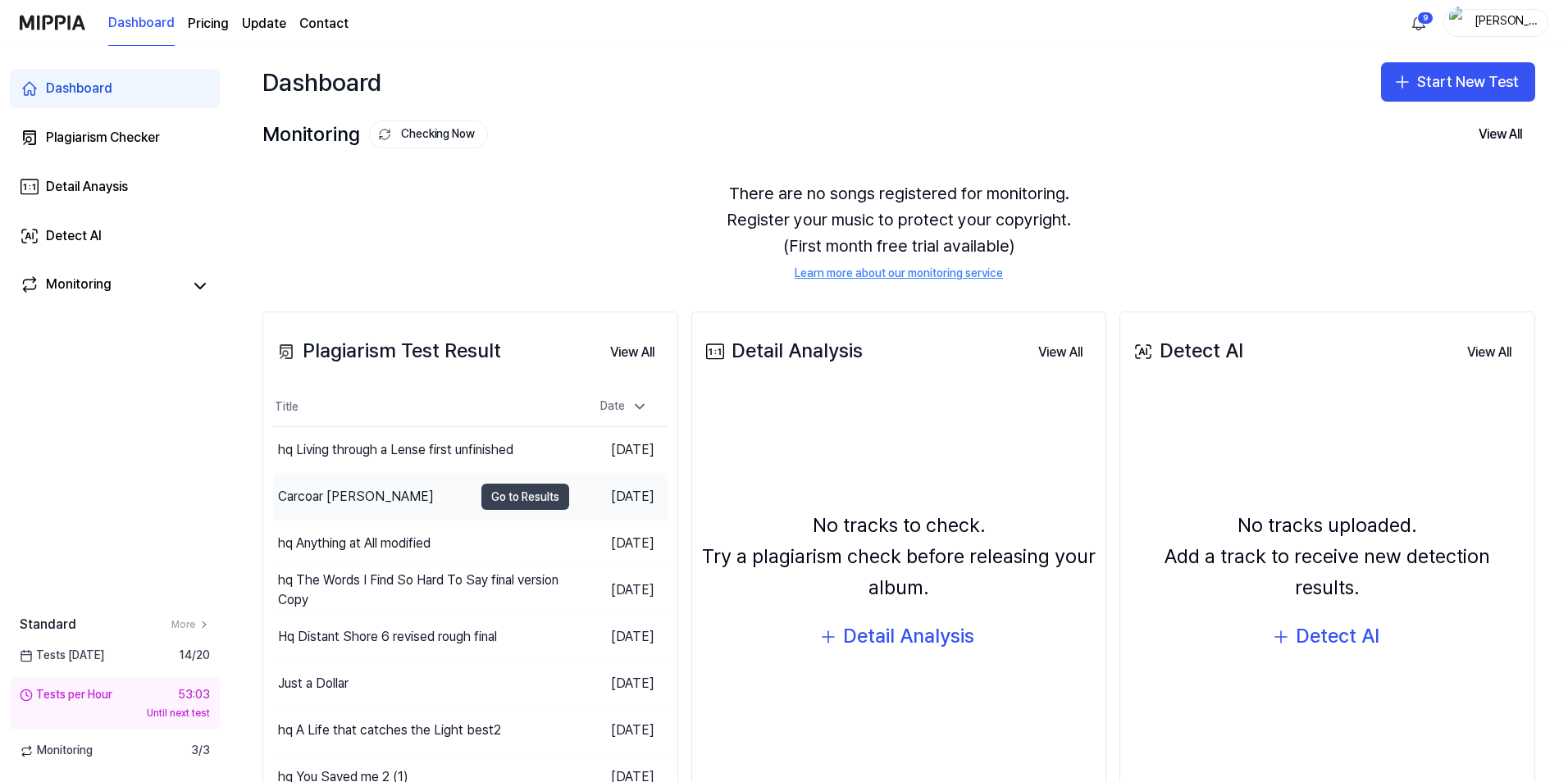
click at [537, 502] on button "Go to Results" at bounding box center [525, 497] width 87 height 26
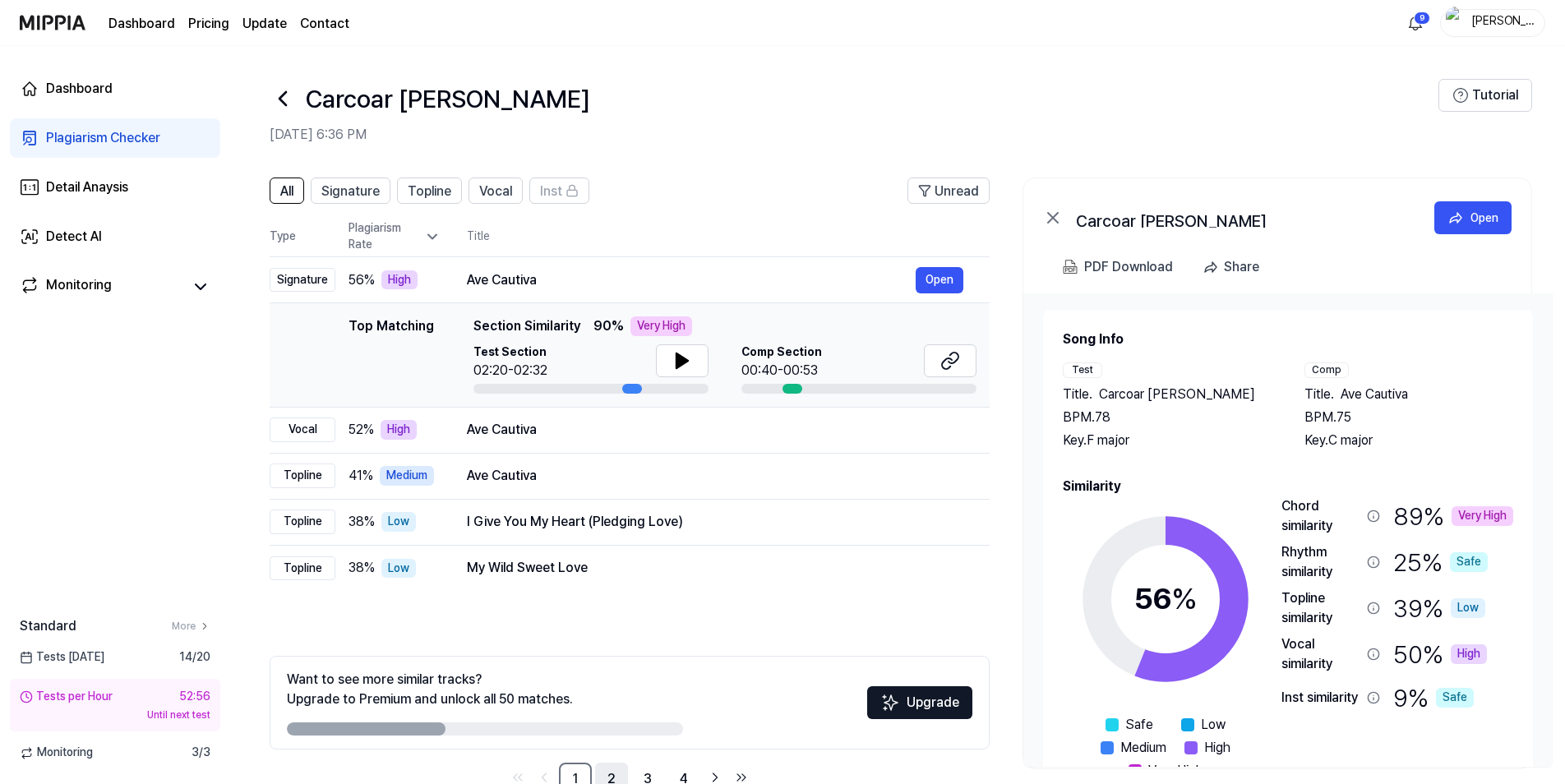
click at [614, 776] on link "2" at bounding box center [611, 779] width 33 height 33
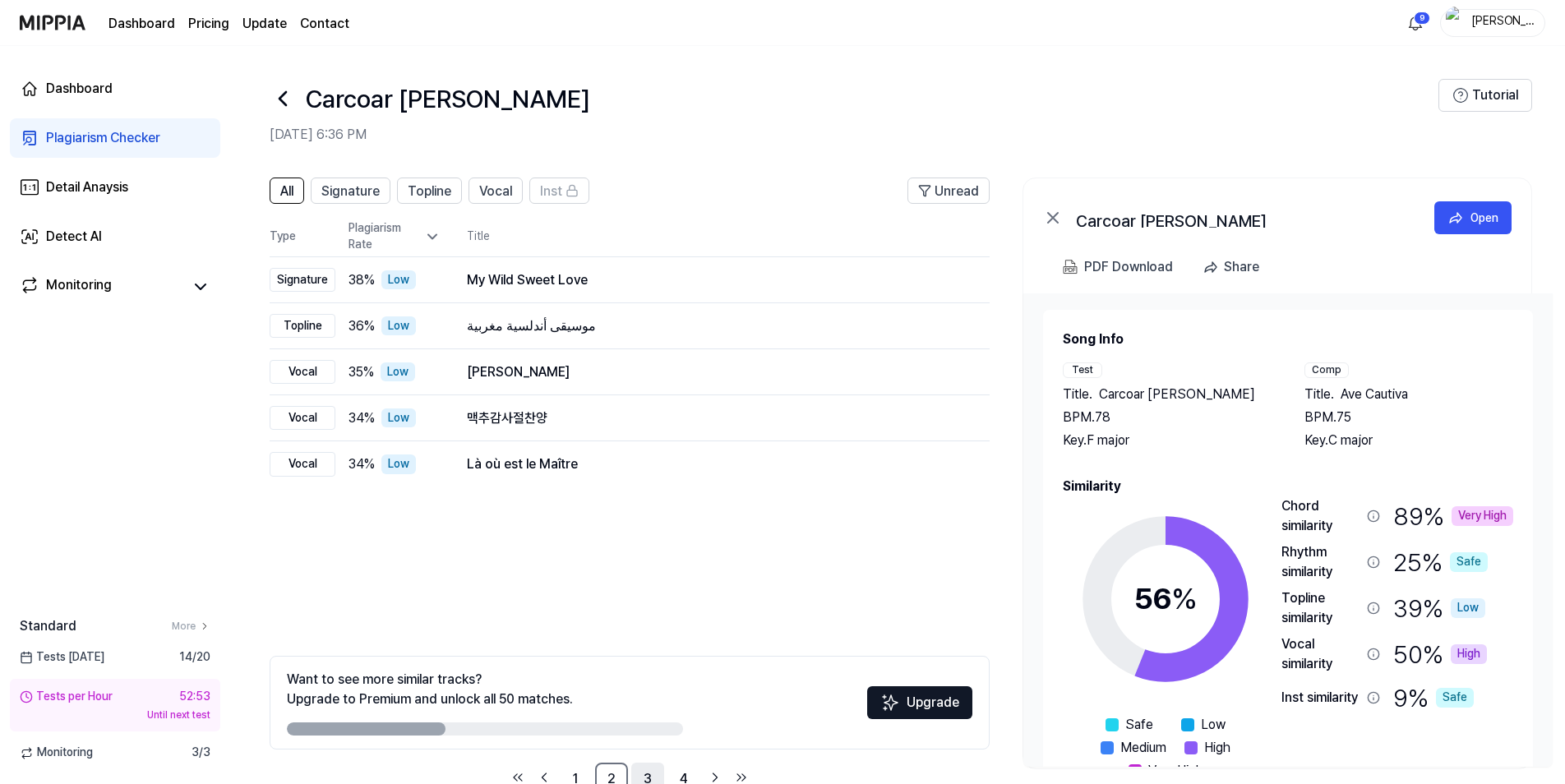
click at [650, 778] on link "3" at bounding box center [647, 779] width 33 height 33
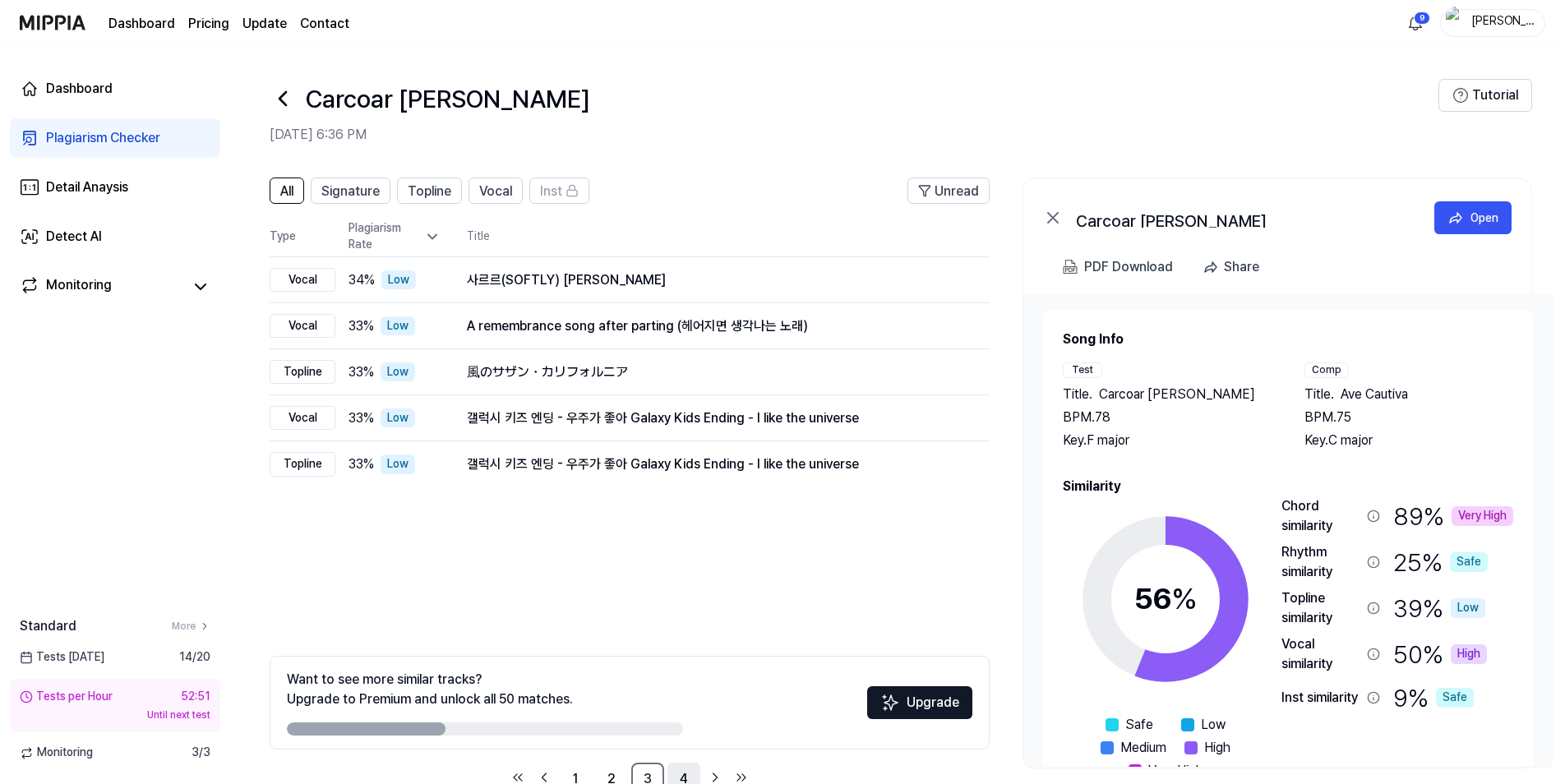
click at [686, 780] on link "4" at bounding box center [683, 779] width 33 height 33
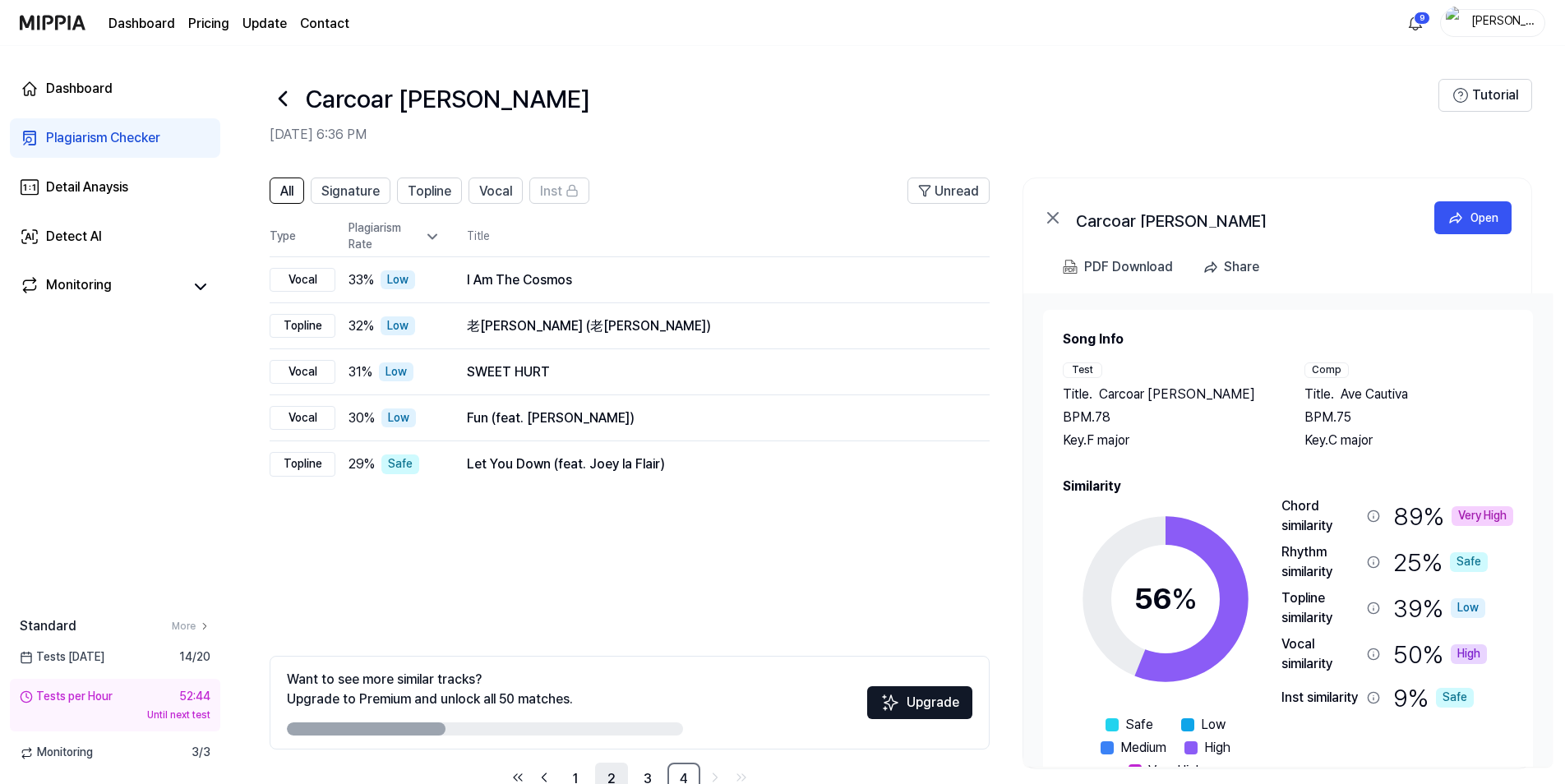
click at [615, 773] on link "2" at bounding box center [611, 779] width 33 height 33
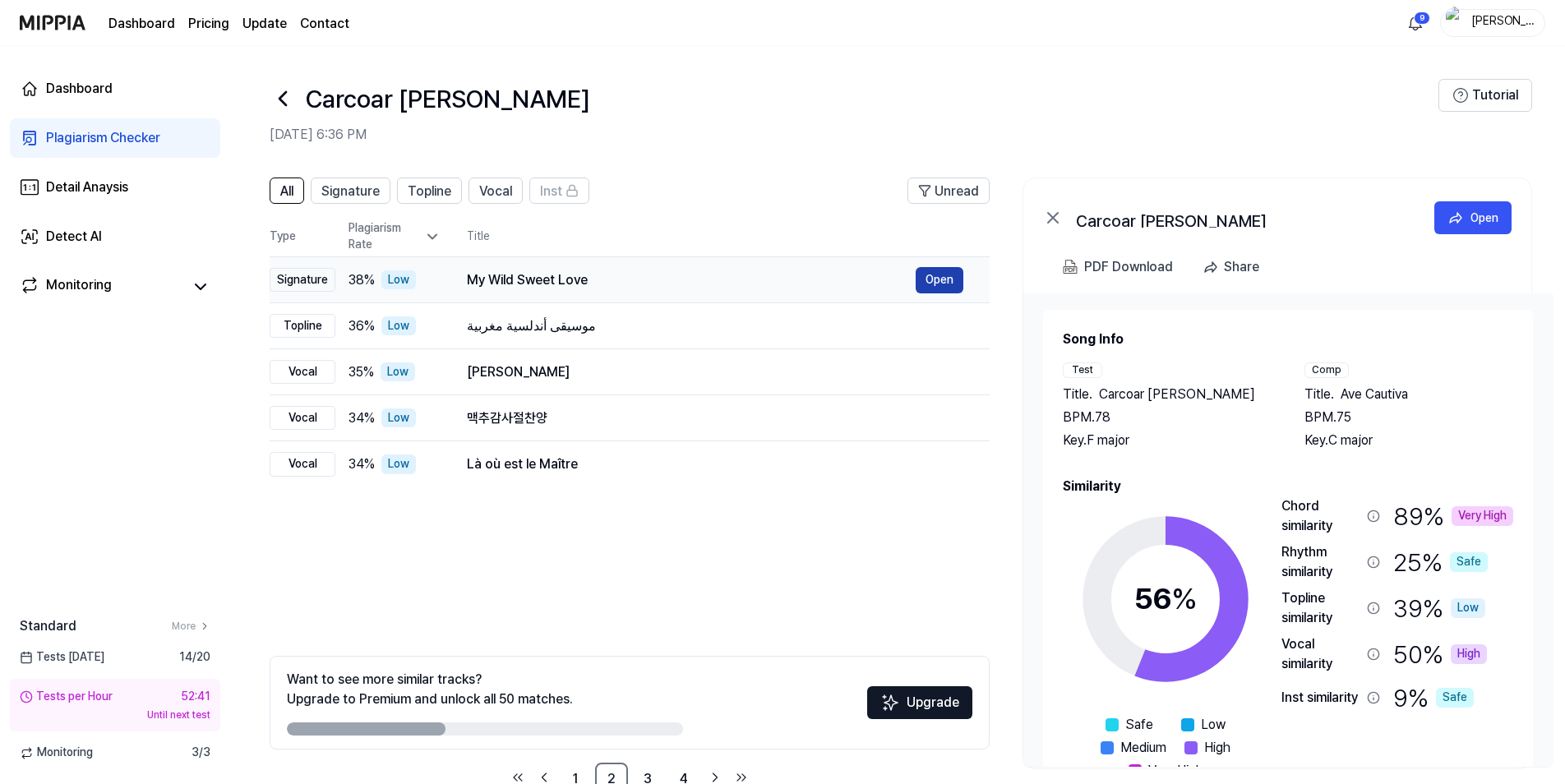
click at [932, 278] on button "Open" at bounding box center [940, 280] width 48 height 27
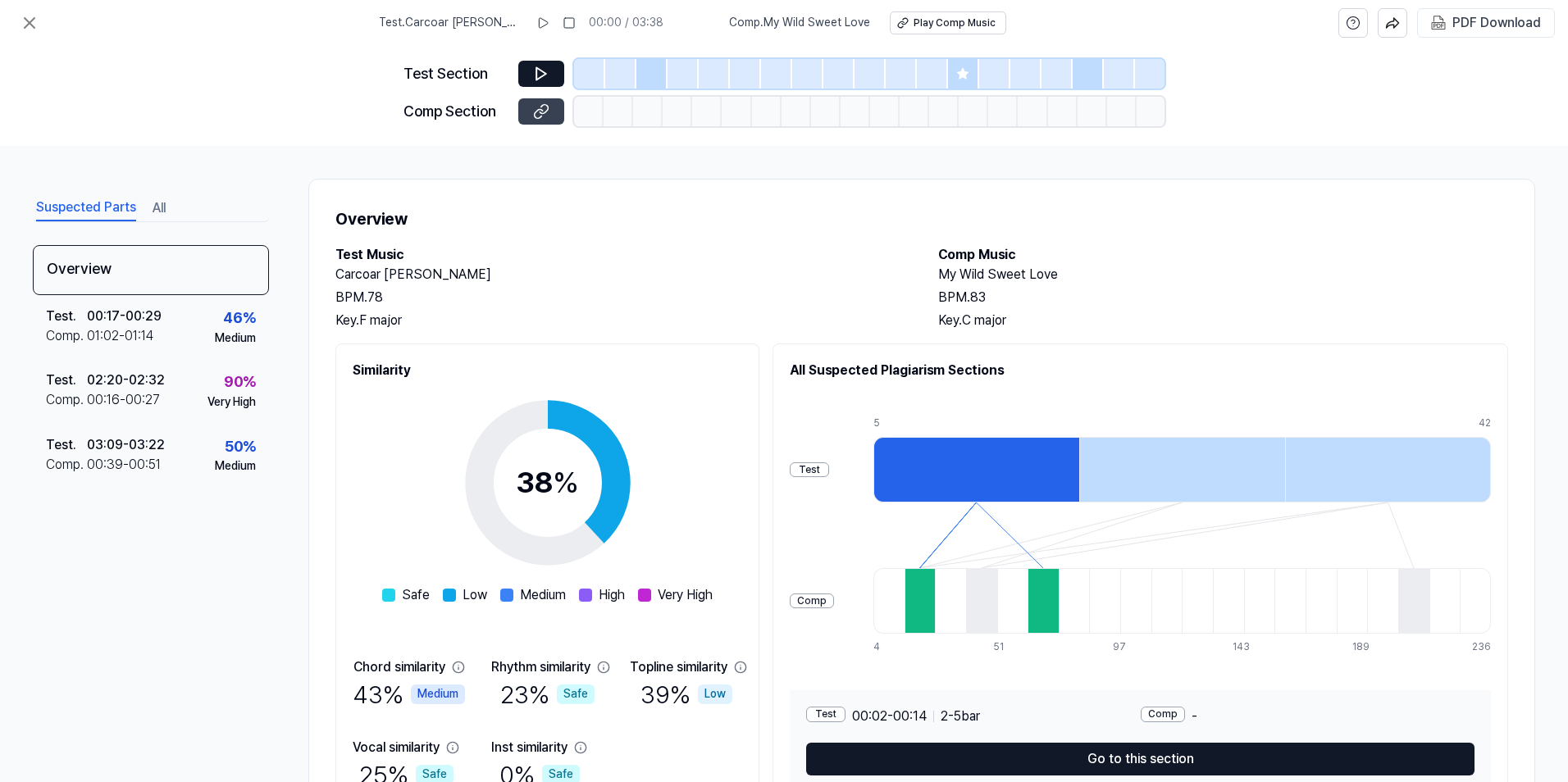
click at [534, 110] on icon at bounding box center [541, 111] width 17 height 17
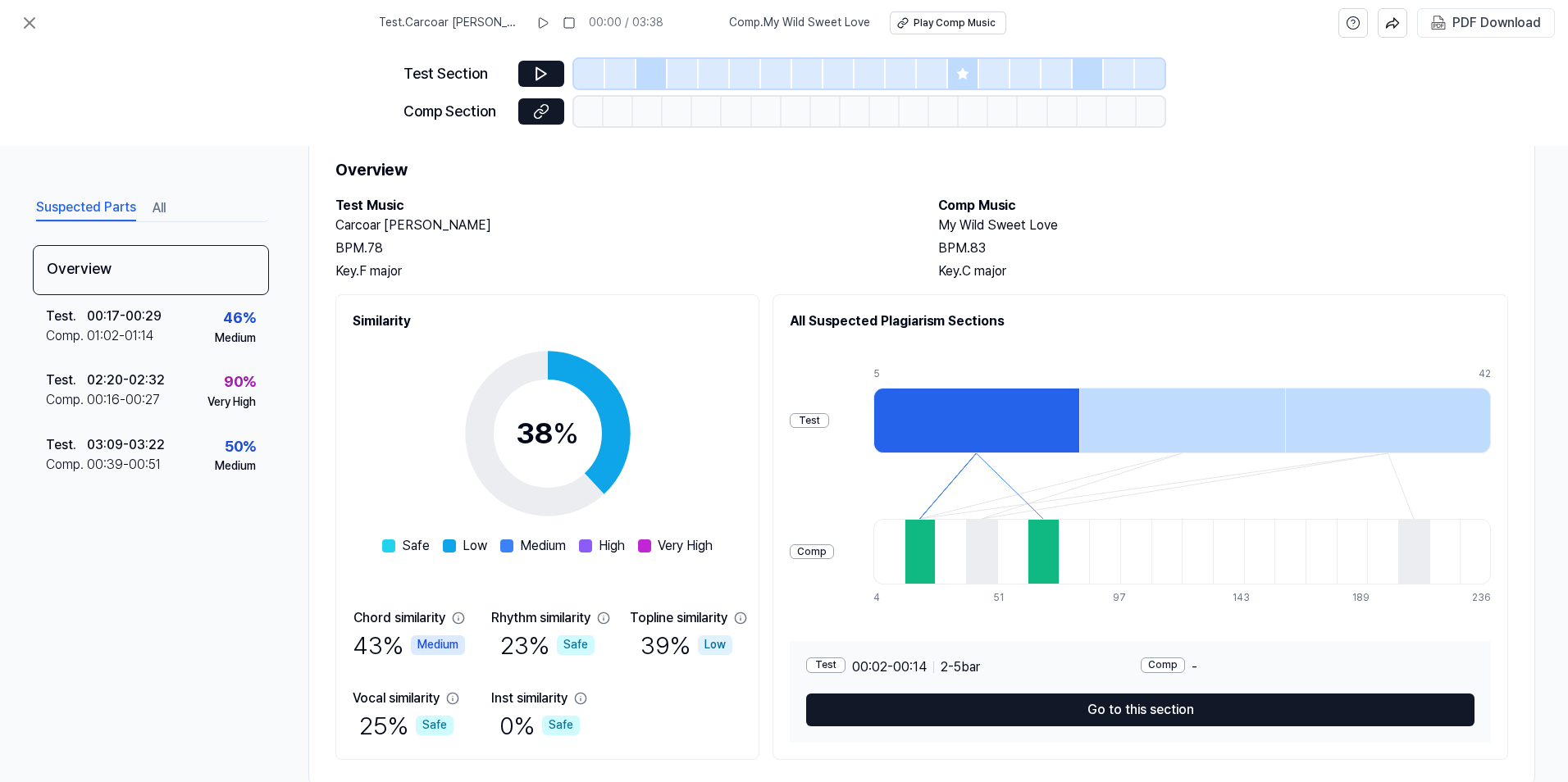
scroll to position [87, 0]
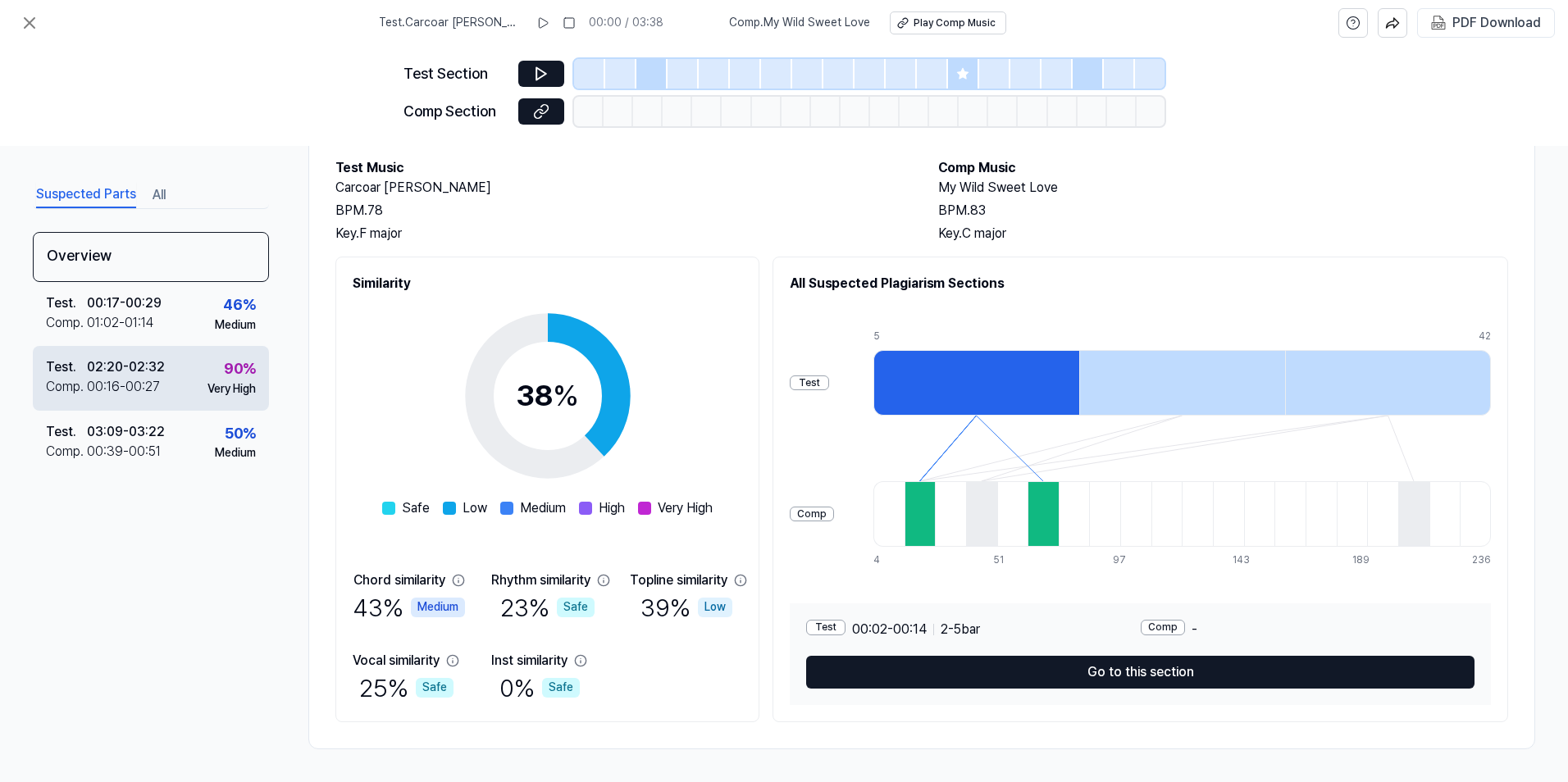
click at [196, 378] on div "Test . 02:20 - 02:32 Comp . 00:16 - 00:27 90 % Very High" at bounding box center [151, 377] width 236 height 64
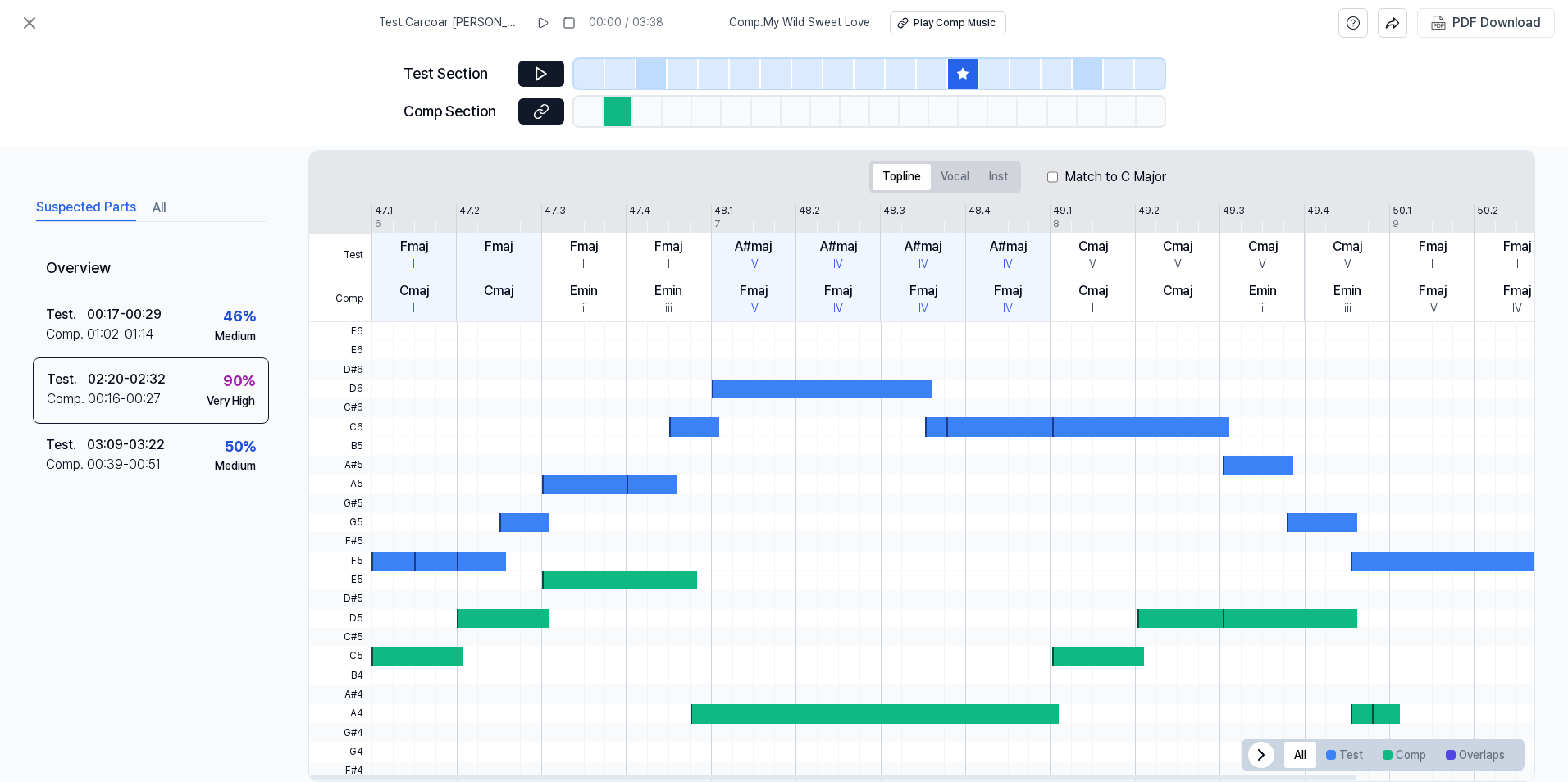
scroll to position [164, 0]
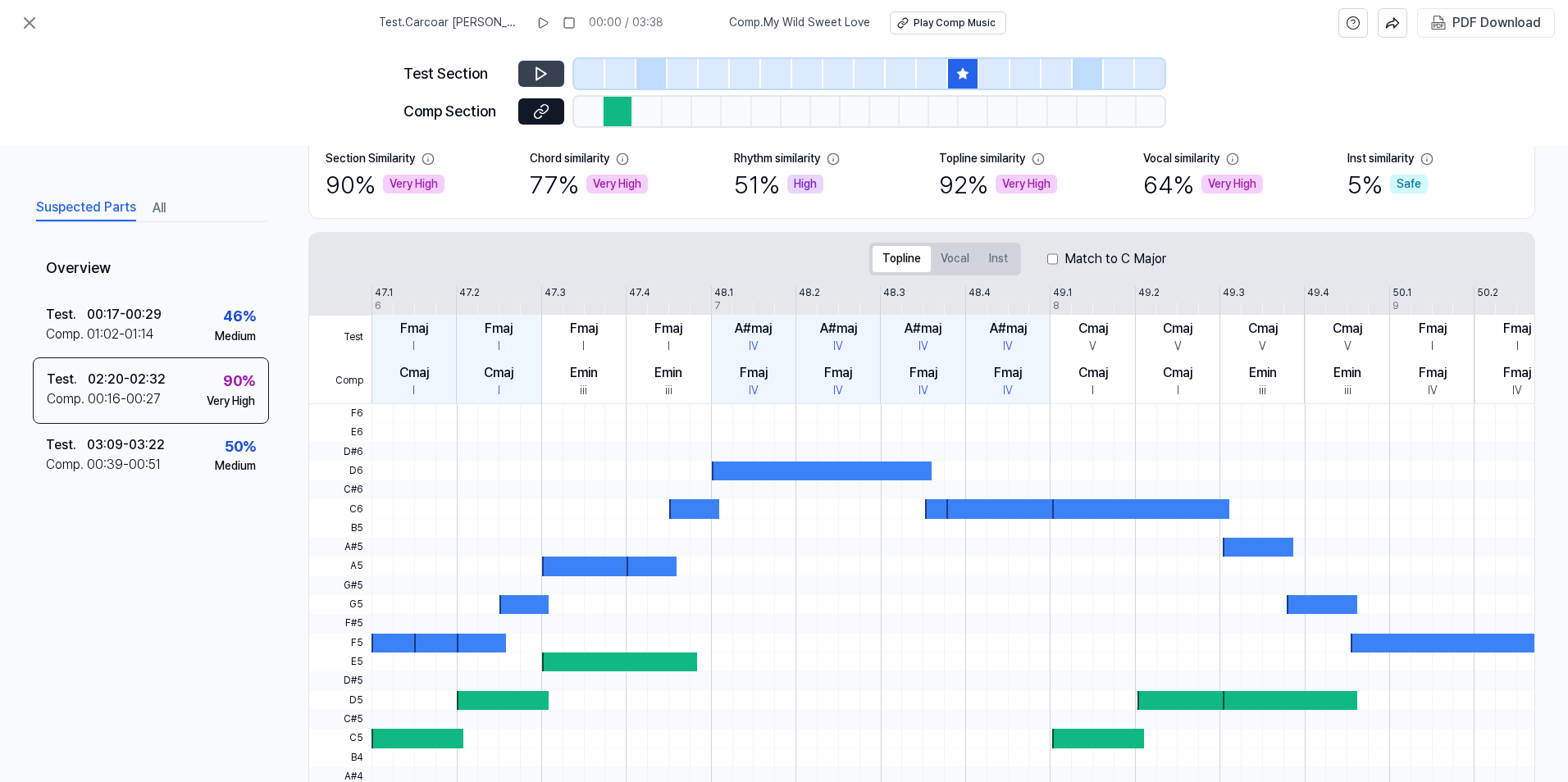
click at [542, 76] on icon at bounding box center [541, 74] width 10 height 12
click at [542, 76] on icon at bounding box center [543, 73] width 3 height 11
click at [236, 394] on div "Very High" at bounding box center [230, 401] width 49 height 17
click at [953, 258] on button "Vocal" at bounding box center [954, 259] width 49 height 26
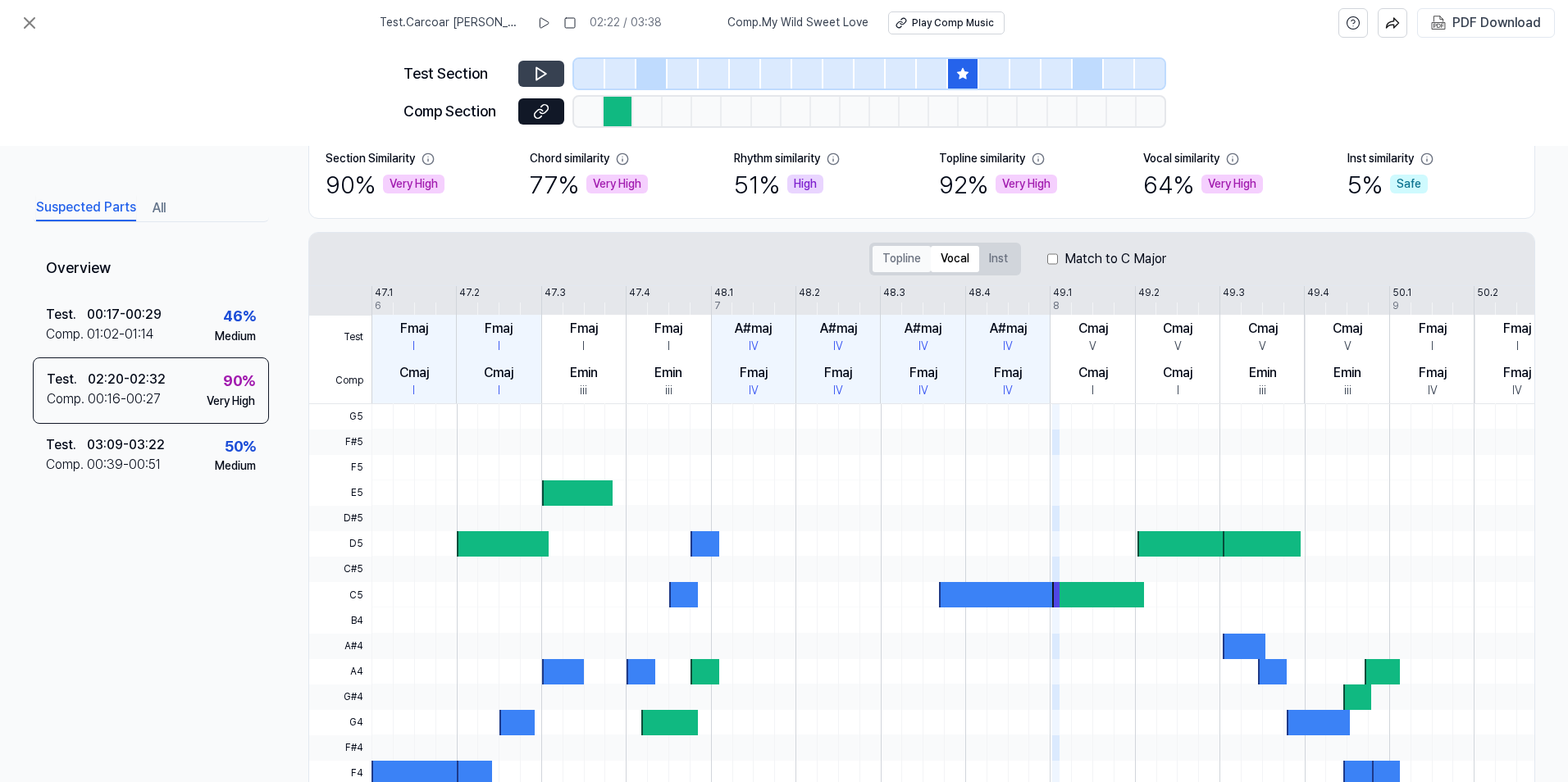
click at [901, 257] on button "Topline" at bounding box center [901, 259] width 58 height 26
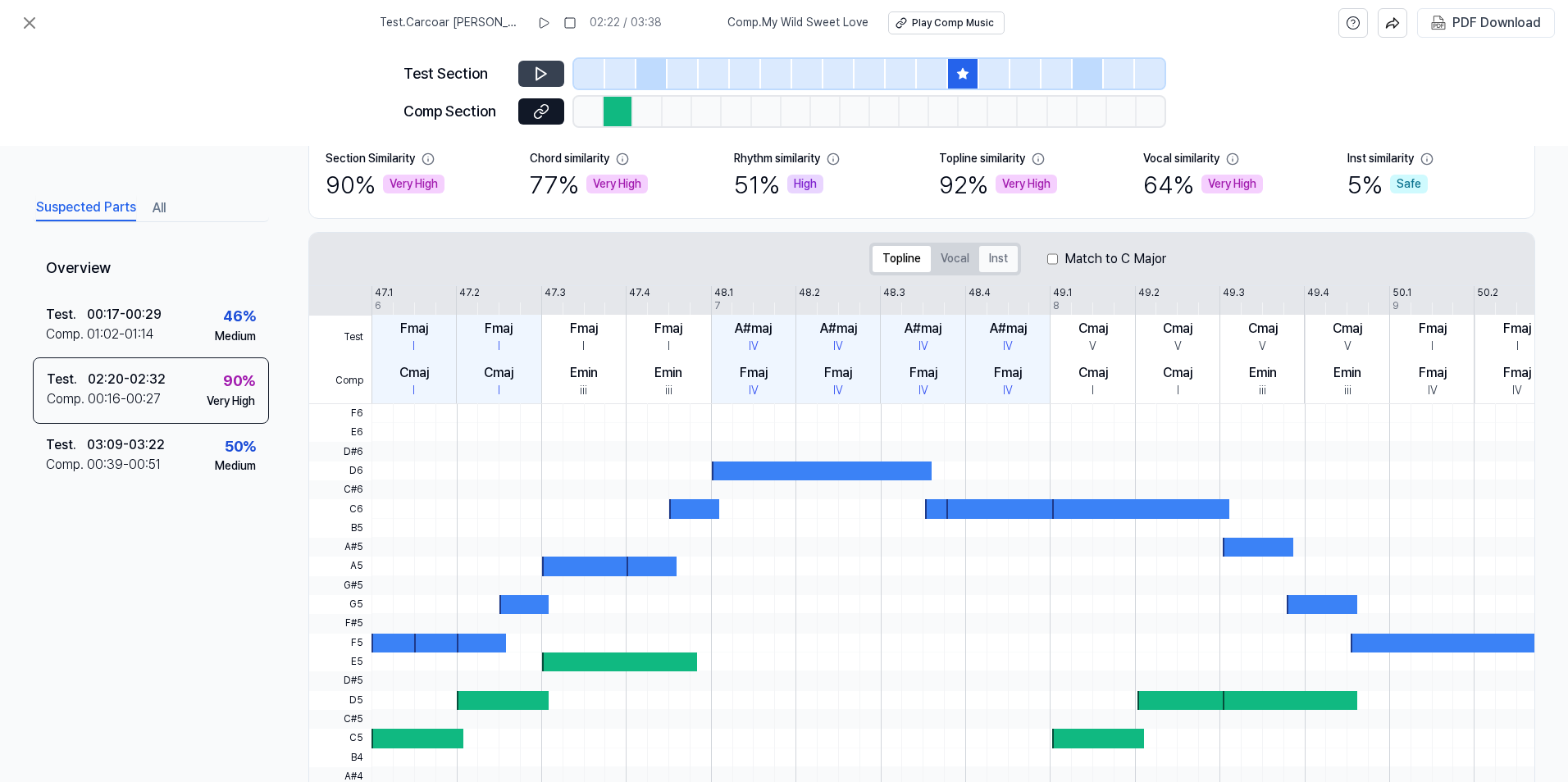
click at [992, 262] on button "Inst" at bounding box center [998, 259] width 39 height 26
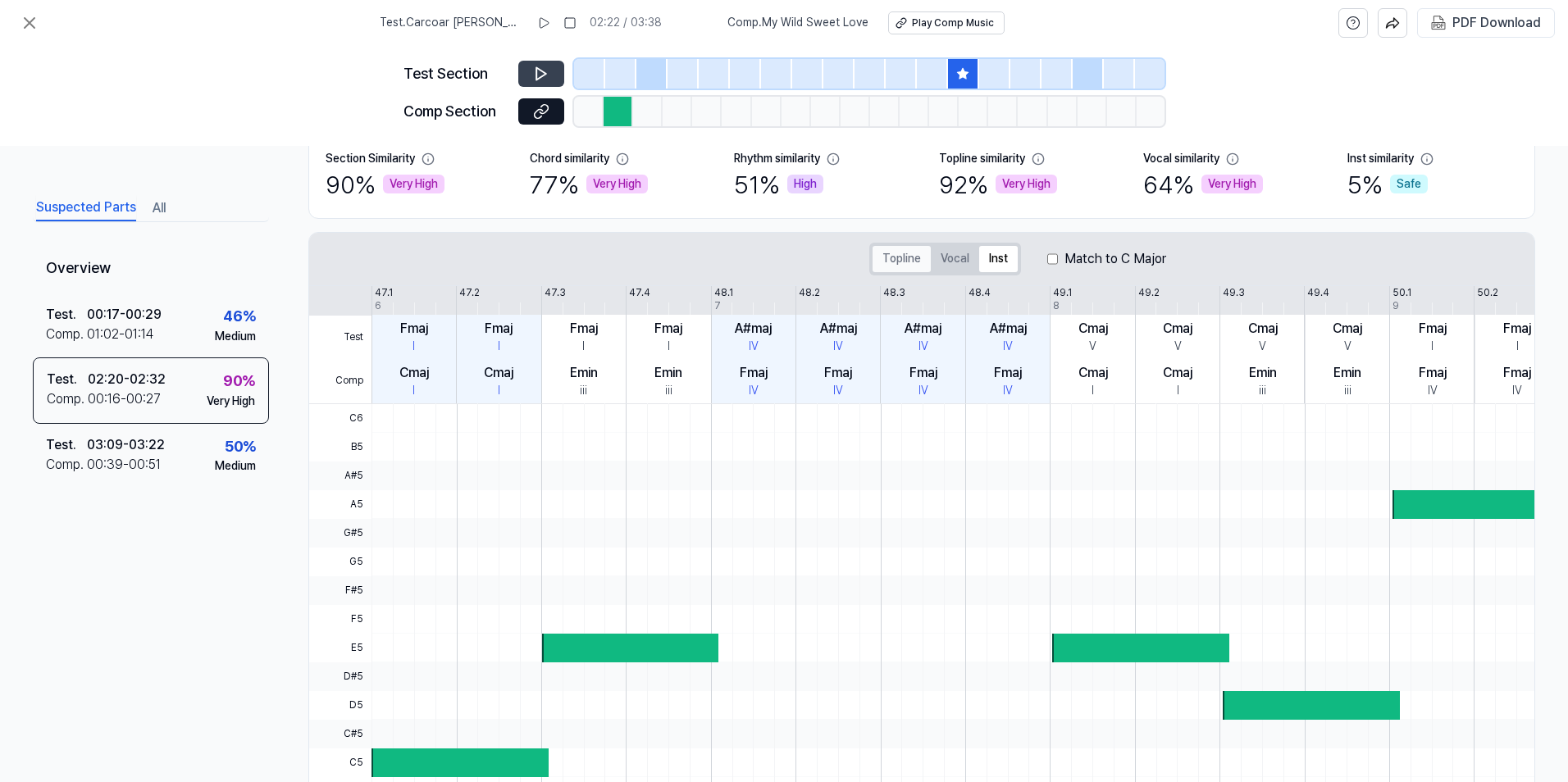
click at [905, 259] on button "Topline" at bounding box center [901, 259] width 58 height 26
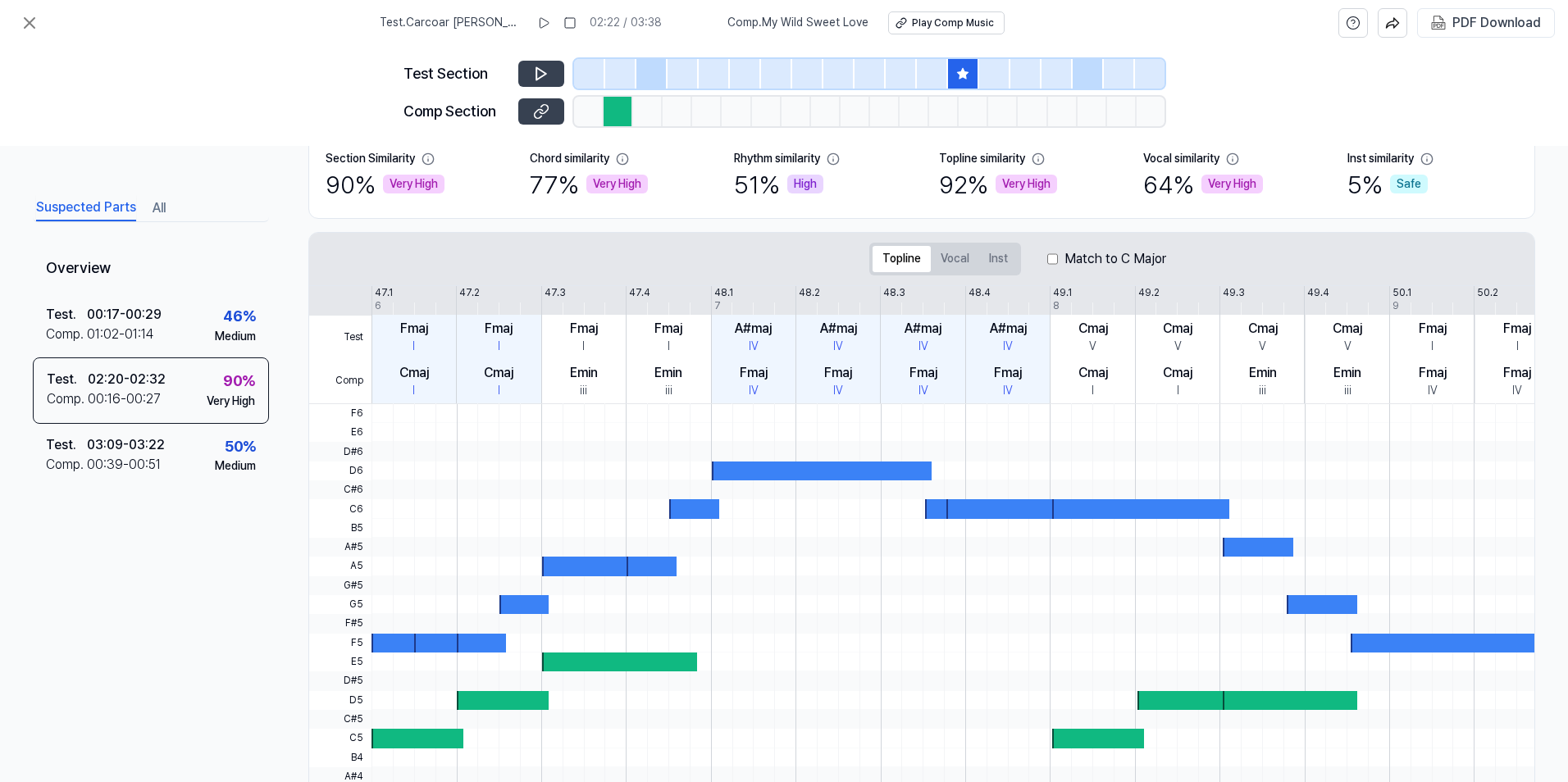
click at [549, 116] on button at bounding box center [541, 112] width 46 height 26
click at [23, 20] on icon at bounding box center [29, 23] width 19 height 19
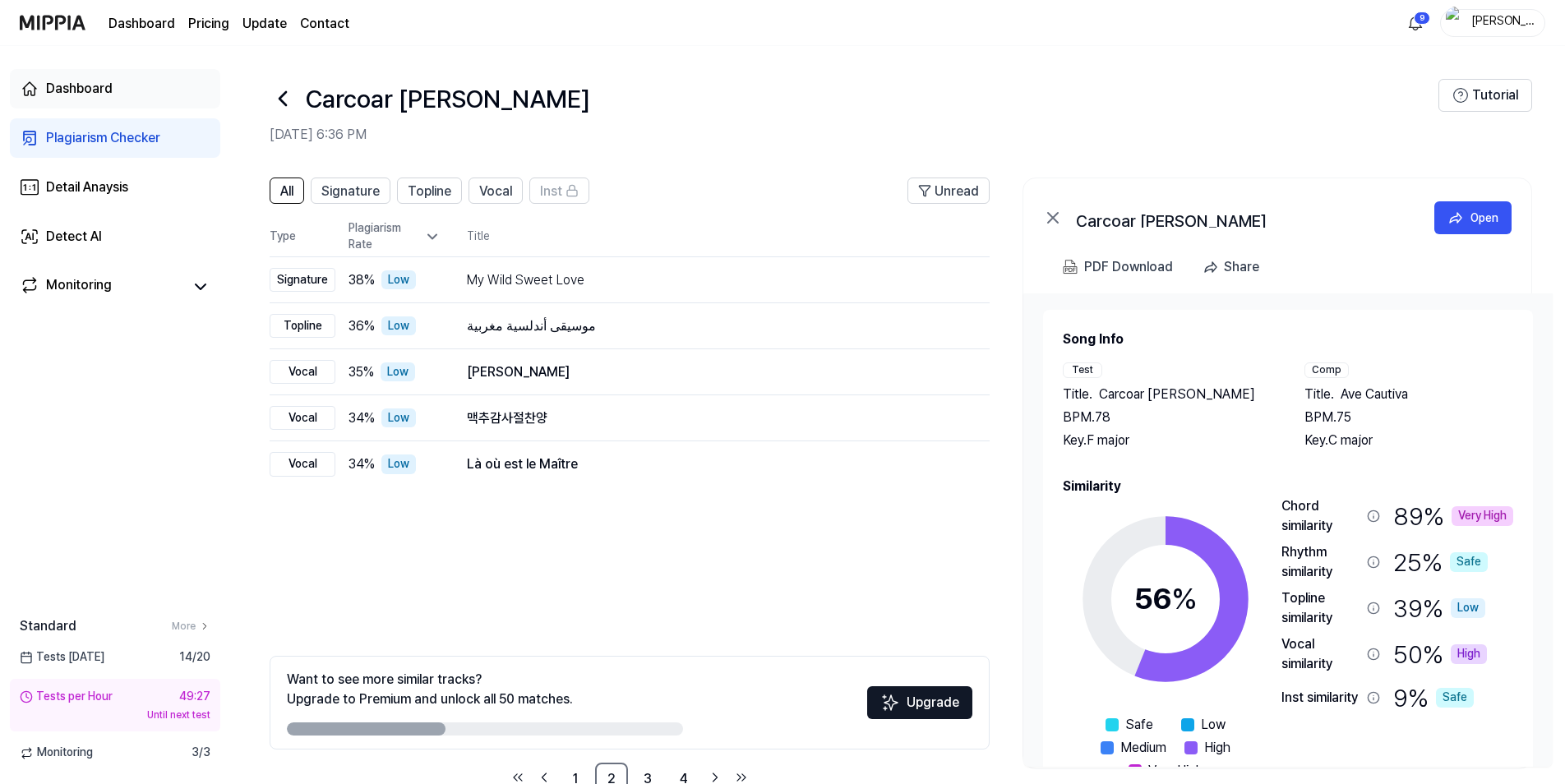
click at [70, 84] on div "Dashboard" at bounding box center [79, 88] width 66 height 19
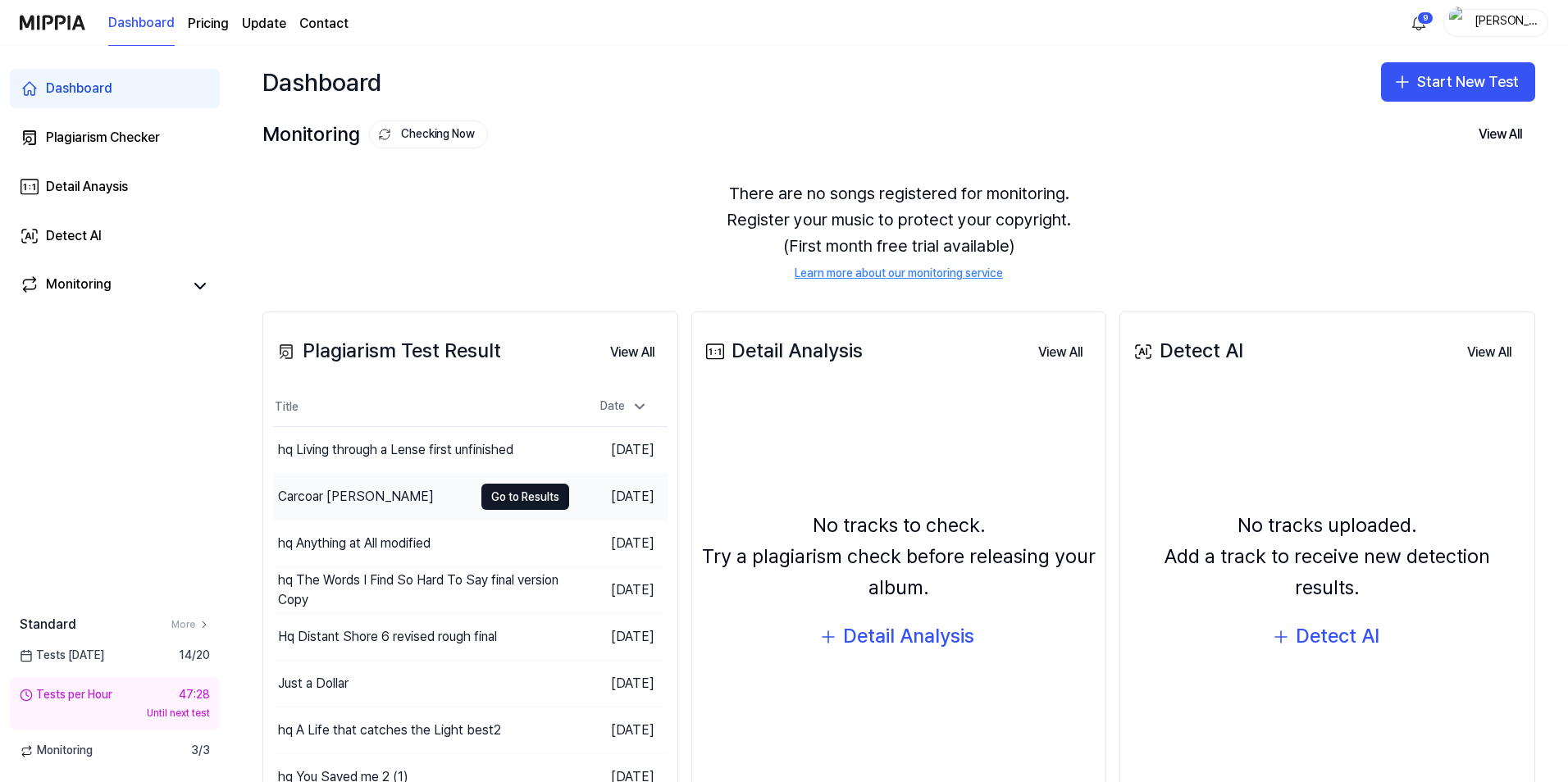
click at [353, 493] on div "Carcoar [PERSON_NAME]" at bounding box center [355, 496] width 156 height 19
click at [372, 440] on div "hq Living through a Lense first unfinished" at bounding box center [375, 450] width 195 height 40
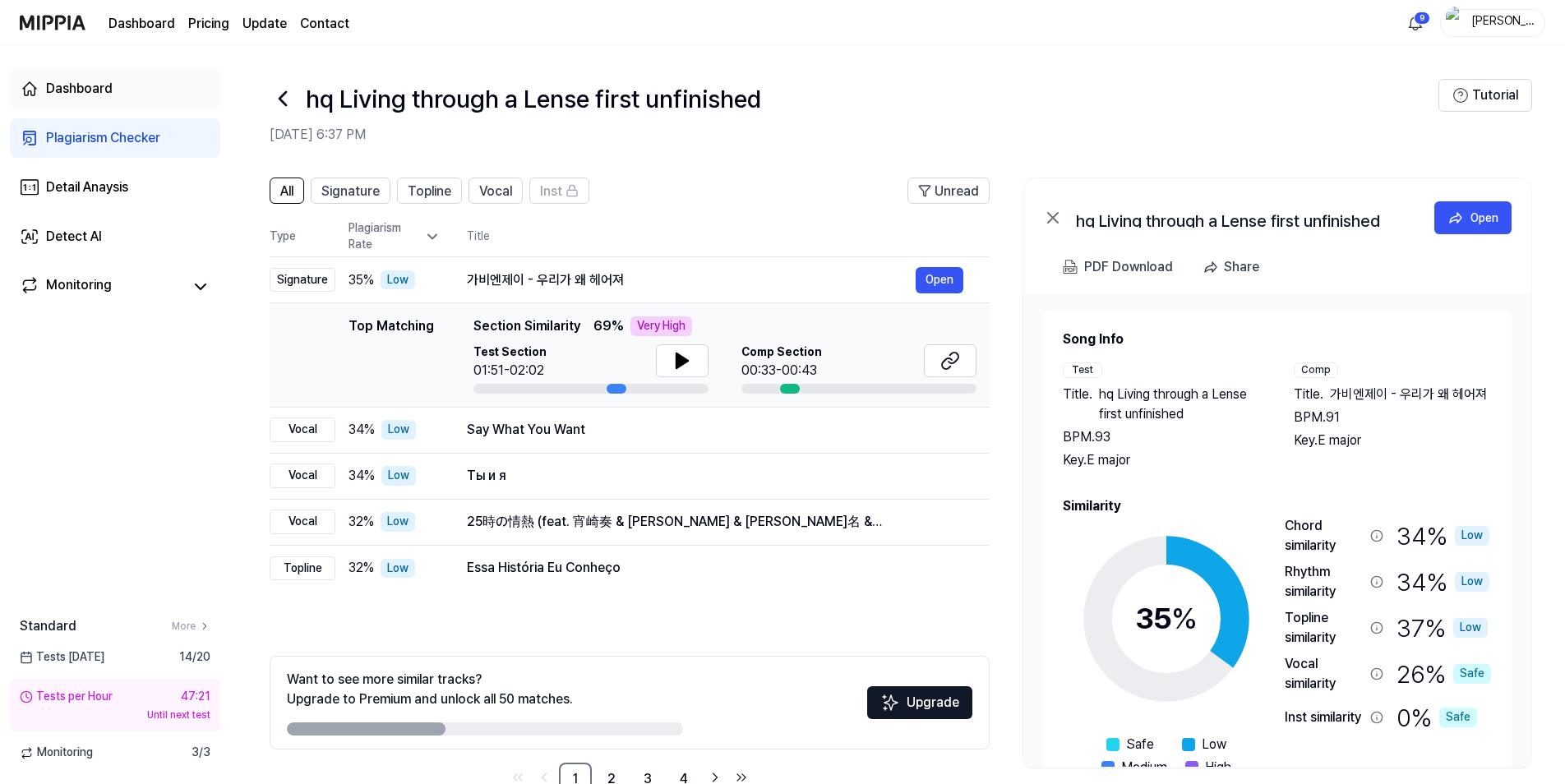
click at [54, 89] on div "Dashboard" at bounding box center [79, 88] width 66 height 19
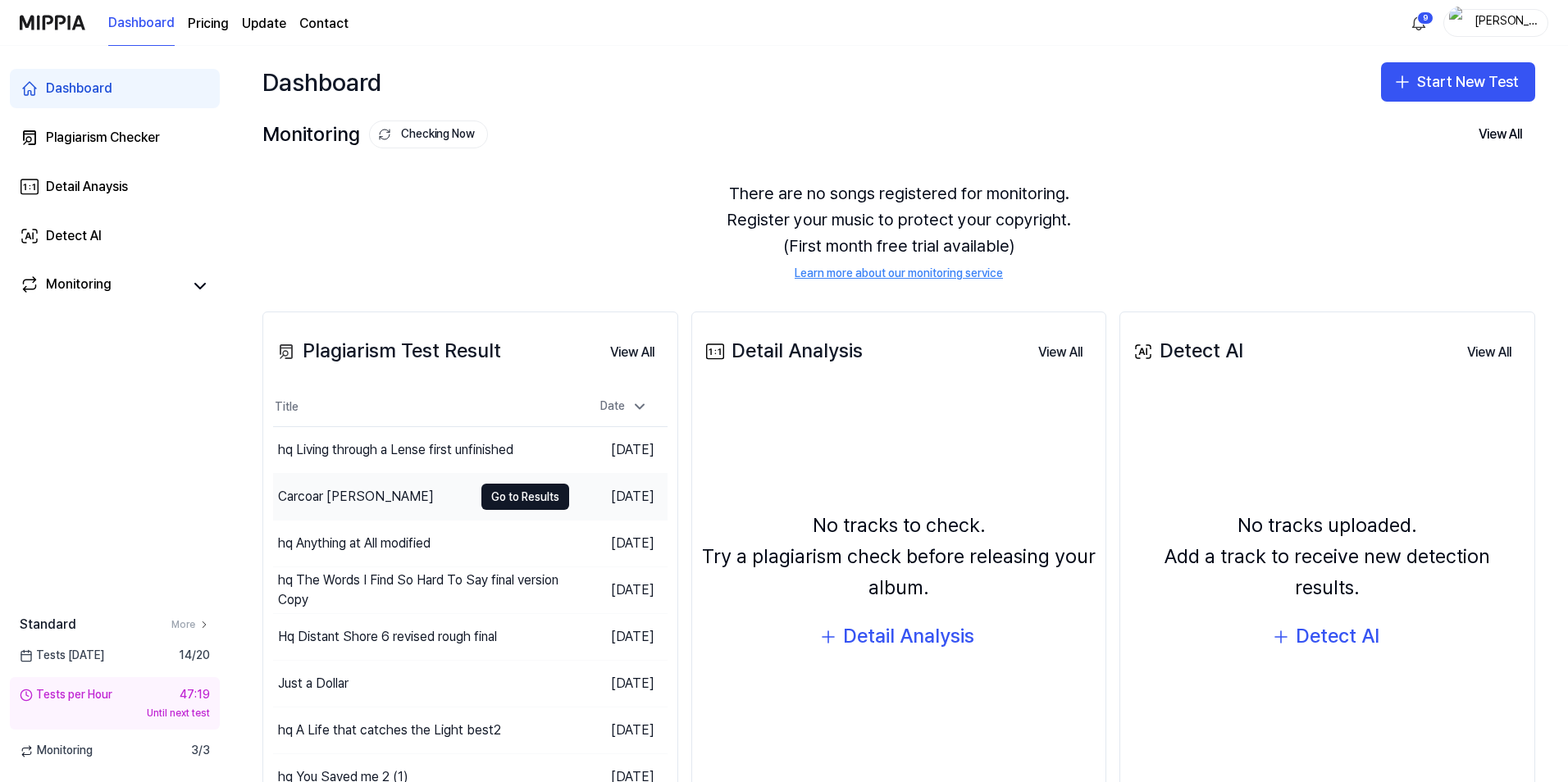
click at [360, 490] on div "Carcoar [PERSON_NAME]" at bounding box center [355, 496] width 156 height 19
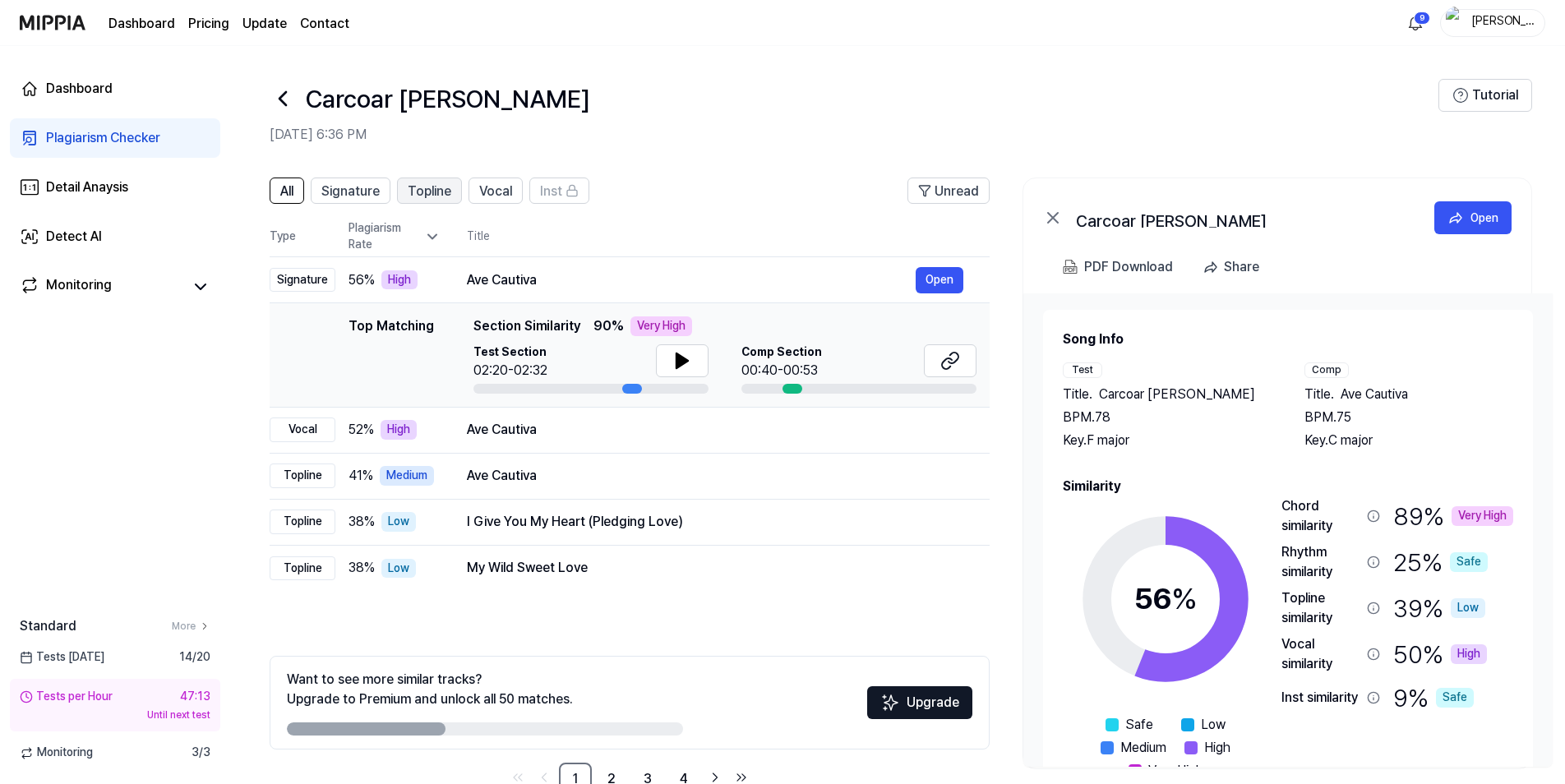
click at [434, 194] on span "Topline" at bounding box center [429, 191] width 43 height 19
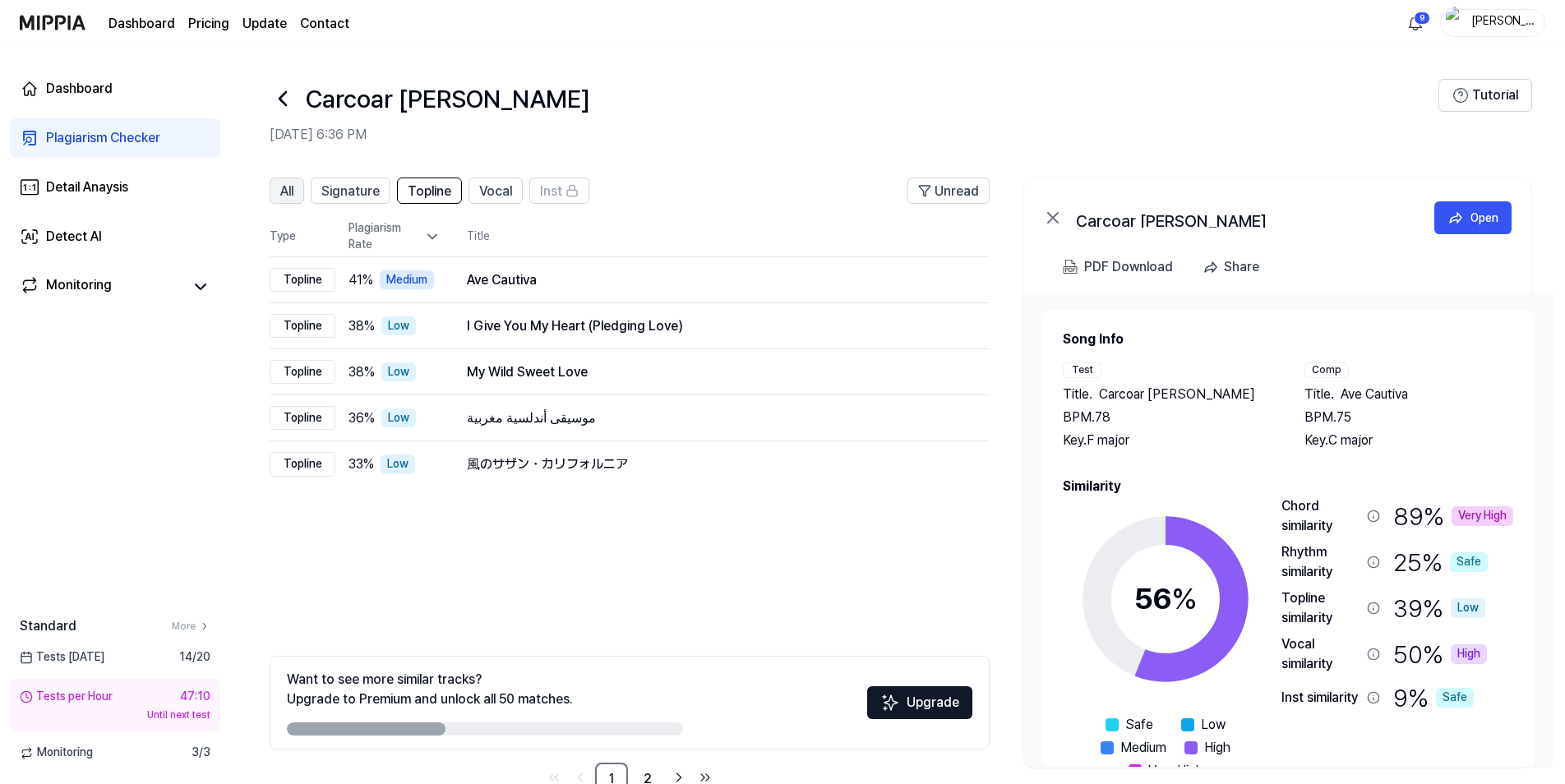
click at [284, 194] on span "All" at bounding box center [286, 191] width 13 height 19
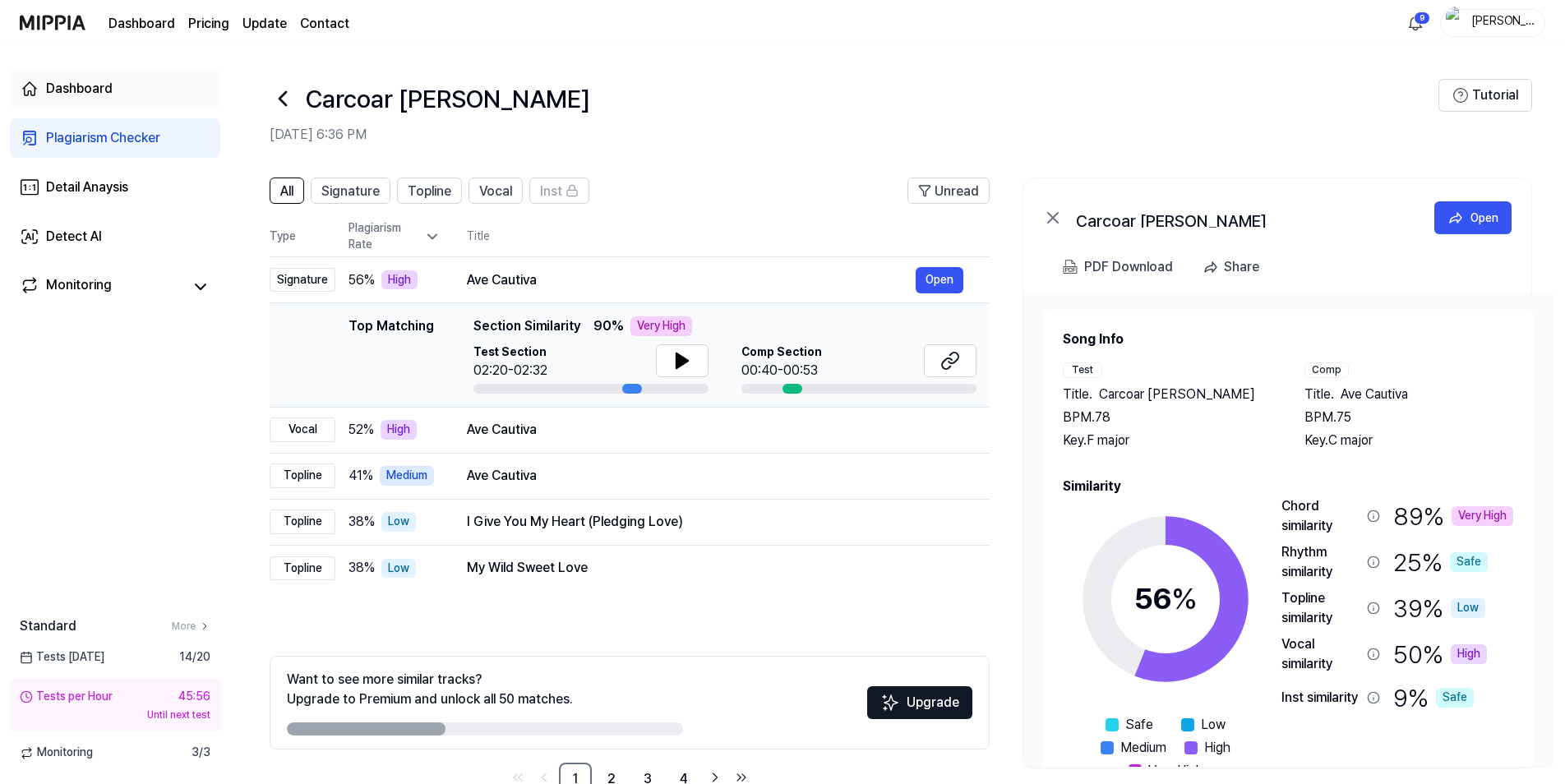
click at [75, 91] on div "Dashboard" at bounding box center [79, 88] width 66 height 19
